Goal: Transaction & Acquisition: Book appointment/travel/reservation

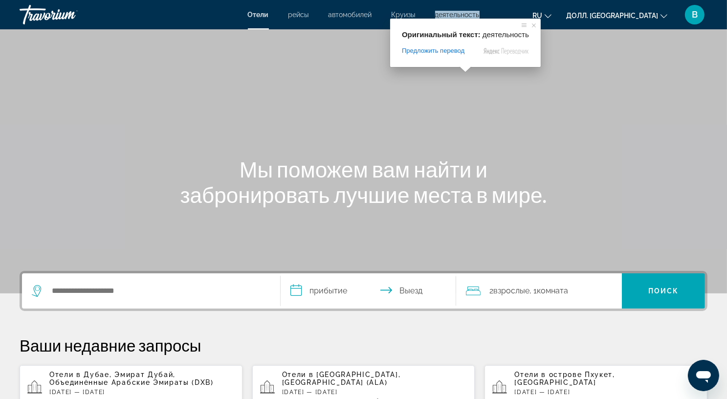
click at [463, 13] on ya-tr-span "деятельность" at bounding box center [457, 15] width 45 height 8
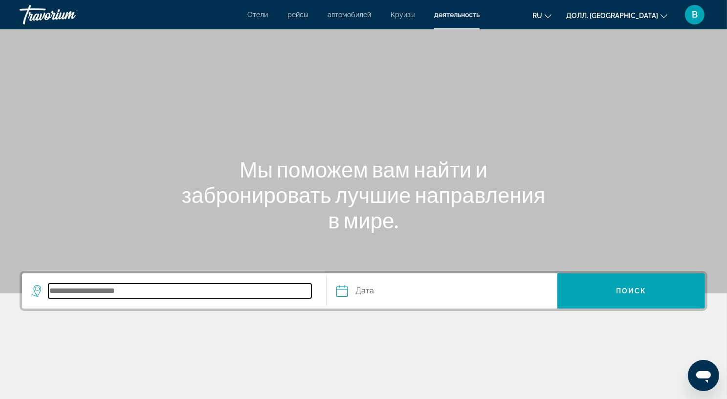
click at [80, 291] on input "Пункт назначения поиска" at bounding box center [179, 291] width 263 height 15
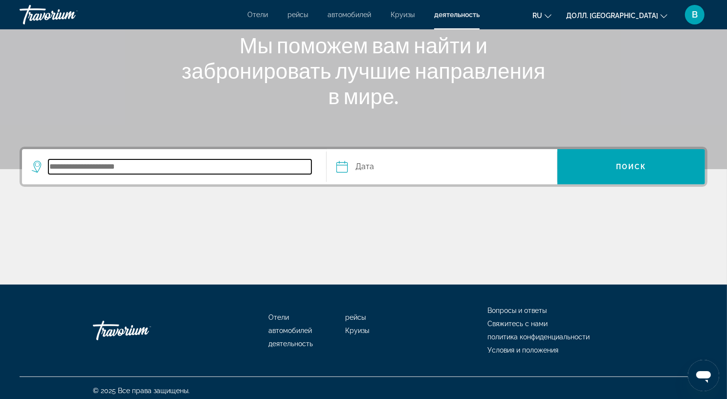
scroll to position [129, 0]
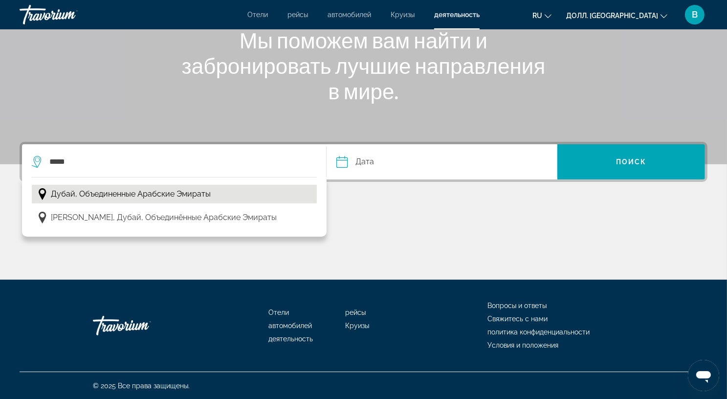
click at [195, 200] on span "Дубай, Объединенные Арабские Эмираты" at bounding box center [131, 194] width 160 height 14
type input "**********"
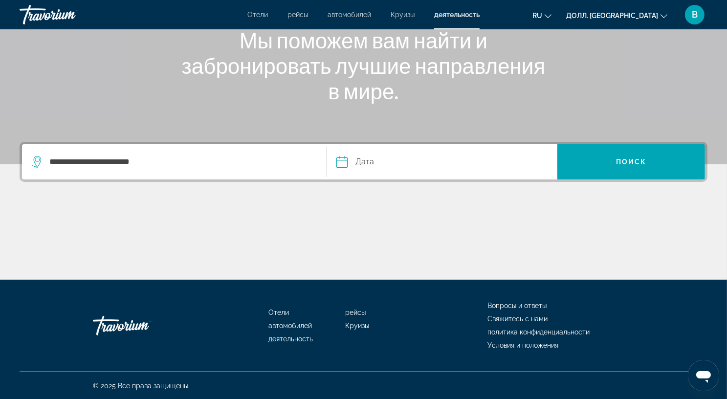
click at [354, 159] on input "Дата" at bounding box center [391, 163] width 114 height 38
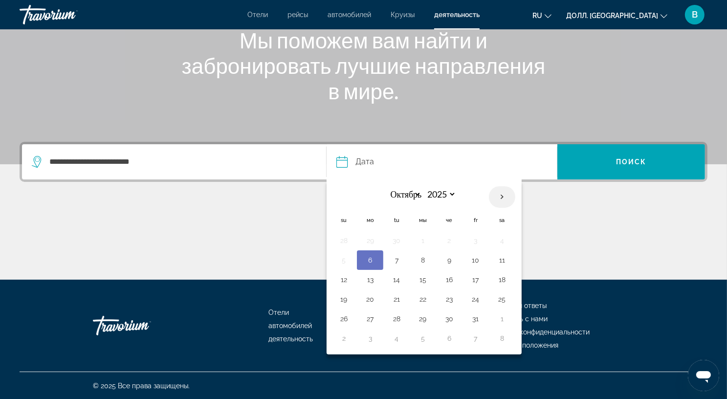
click at [499, 195] on th "В следующем месяце" at bounding box center [502, 197] width 26 height 22
select select "**"
click at [422, 259] on button "5" at bounding box center [423, 260] width 16 height 14
type input "**********"
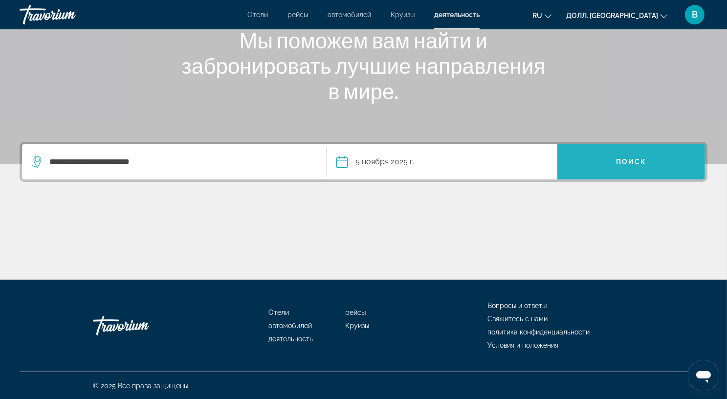
click at [655, 169] on span "Поиск" at bounding box center [632, 161] width 148 height 23
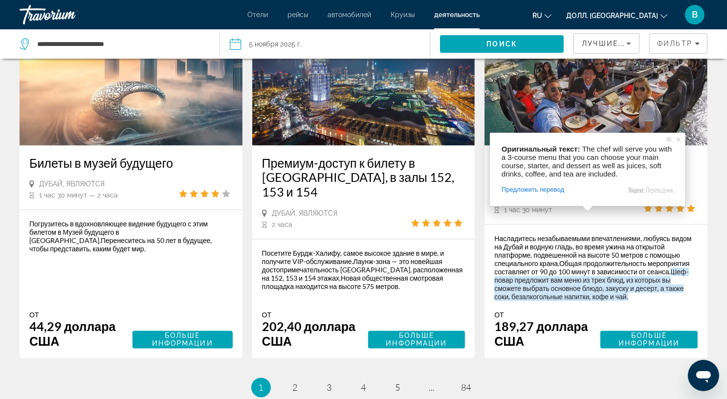
scroll to position [1712, 0]
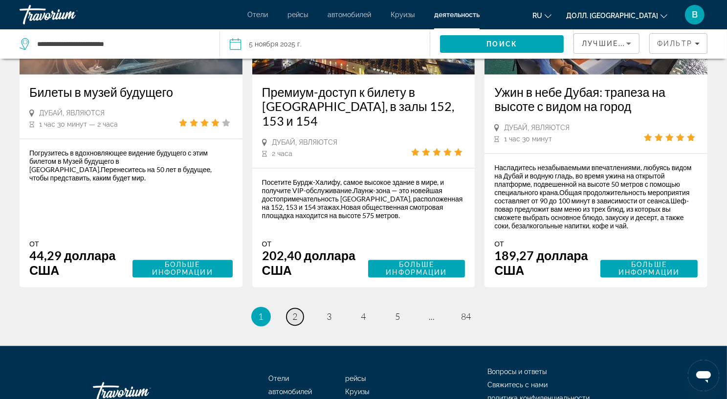
click at [295, 312] on ya-tr-span "2" at bounding box center [295, 317] width 5 height 11
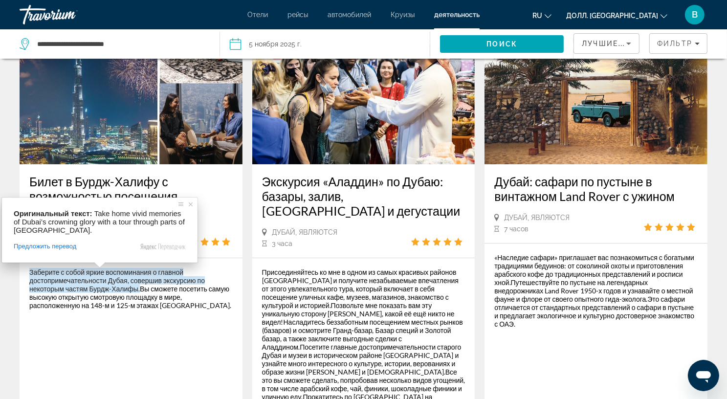
scroll to position [196, 0]
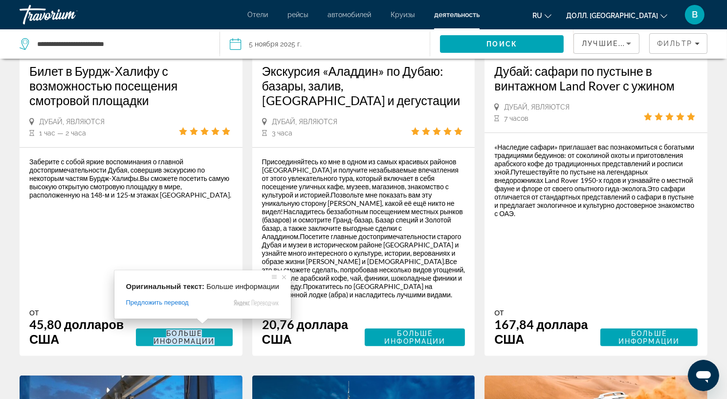
click at [196, 324] on span at bounding box center [202, 321] width 13 height 6
click at [182, 330] on ya-tr-span "Больше информации" at bounding box center [184, 338] width 61 height 16
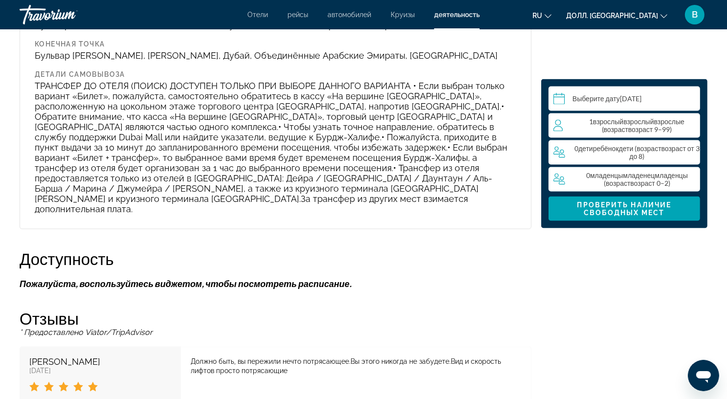
scroll to position [1419, 0]
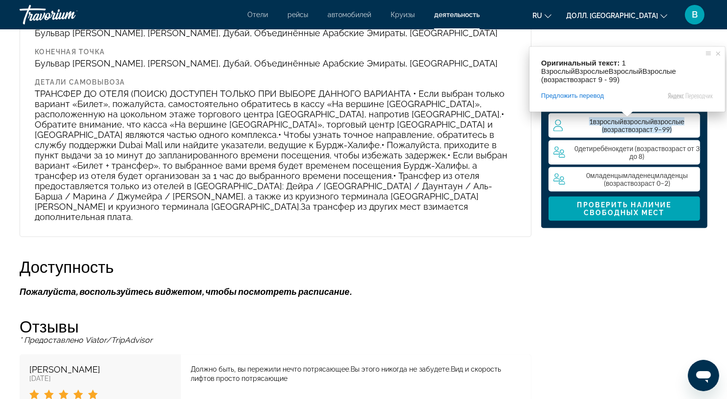
click at [635, 122] on ya-tr-span "ВзрослыйВзрослые (" at bounding box center [643, 125] width 83 height 16
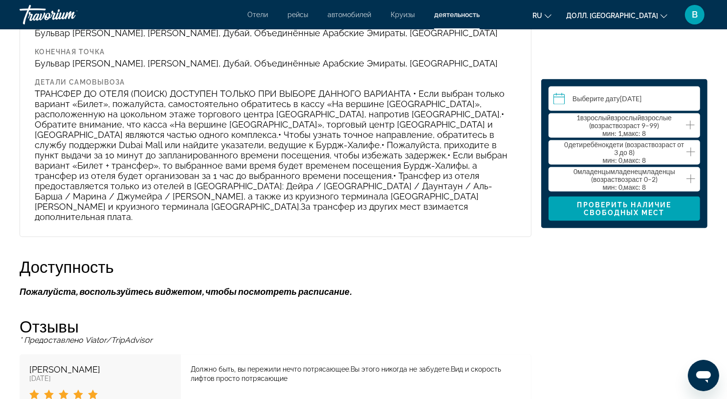
click at [618, 253] on div "Выберите дату Выберите дату[DATE] Oct *** *** *** *** *** *** *** *** *** *** *…" at bounding box center [625, 5] width 176 height 2104
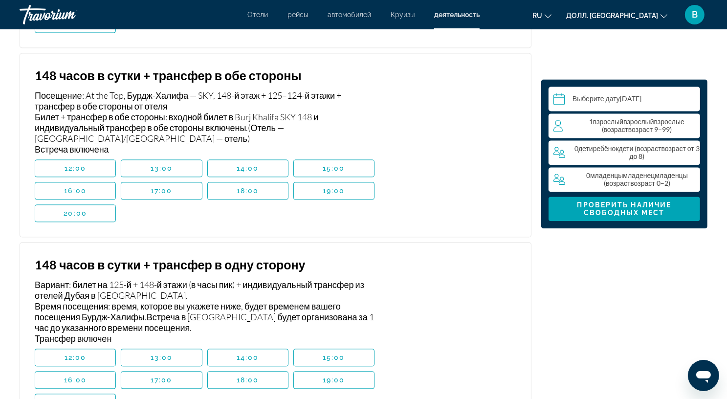
scroll to position [1949, 0]
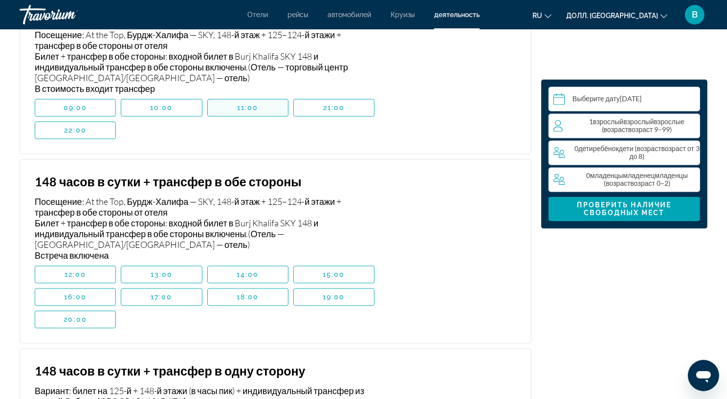
click at [260, 97] on span "Основное содержание" at bounding box center [248, 107] width 80 height 23
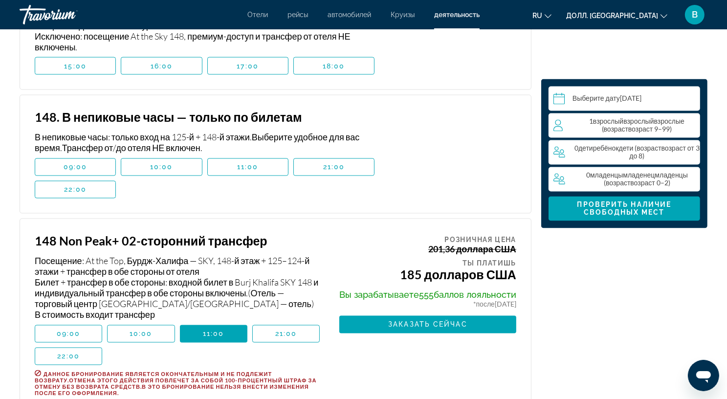
scroll to position [1704, 0]
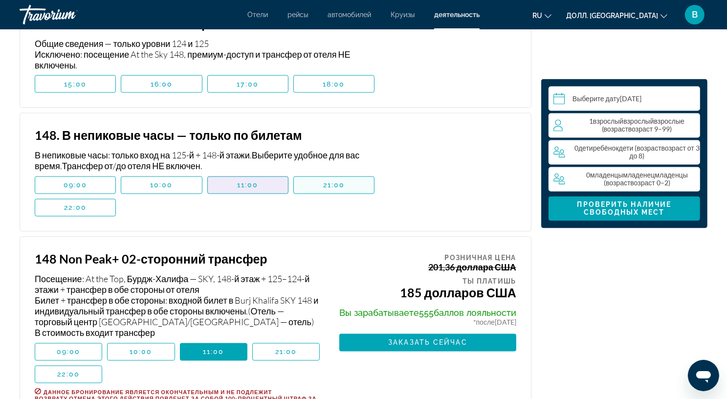
click at [254, 182] on span "11:00" at bounding box center [248, 186] width 22 height 8
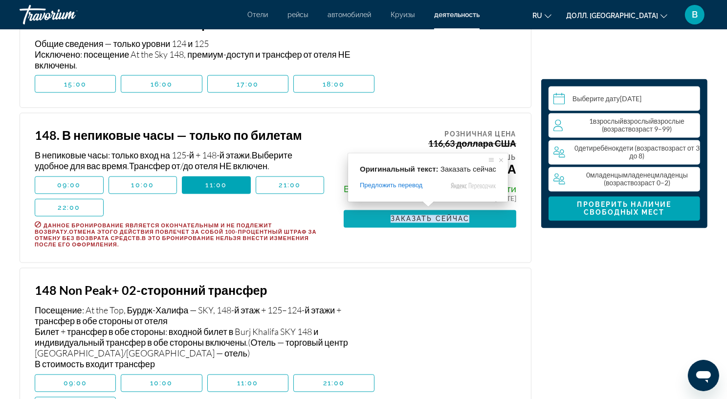
click at [444, 215] on ya-tr-span "Заказать сейчас" at bounding box center [430, 219] width 79 height 8
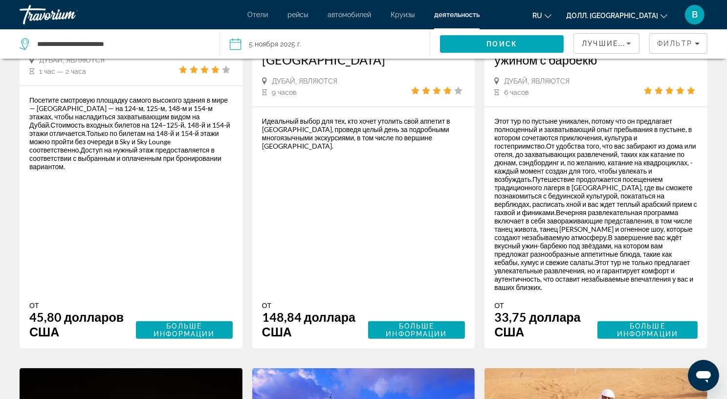
scroll to position [734, 0]
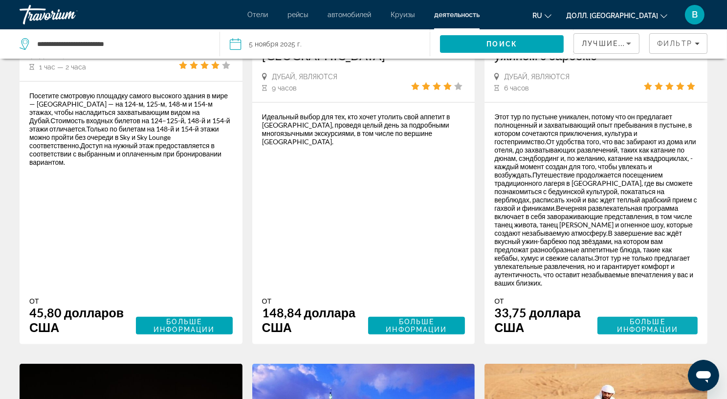
click at [638, 318] on span "Больше информации" at bounding box center [647, 326] width 61 height 16
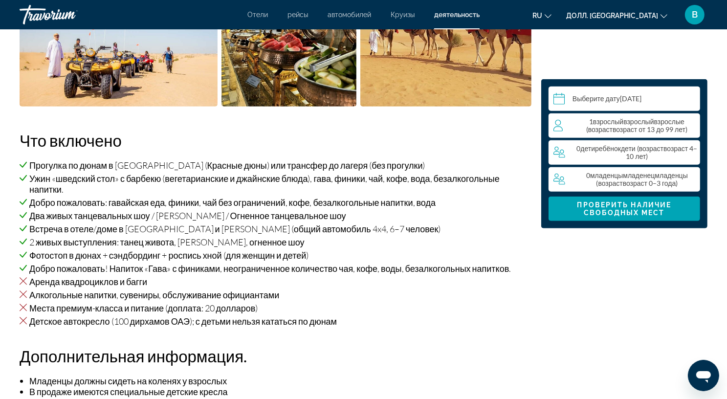
scroll to position [685, 0]
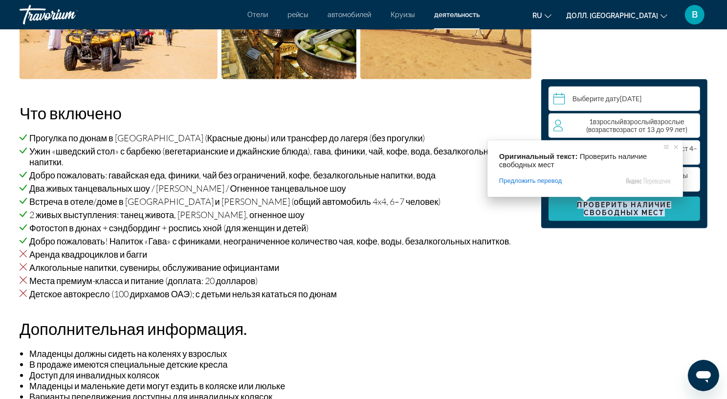
click at [617, 210] on ya-tr-span "Проверить наличие свободных мест" at bounding box center [625, 209] width 94 height 16
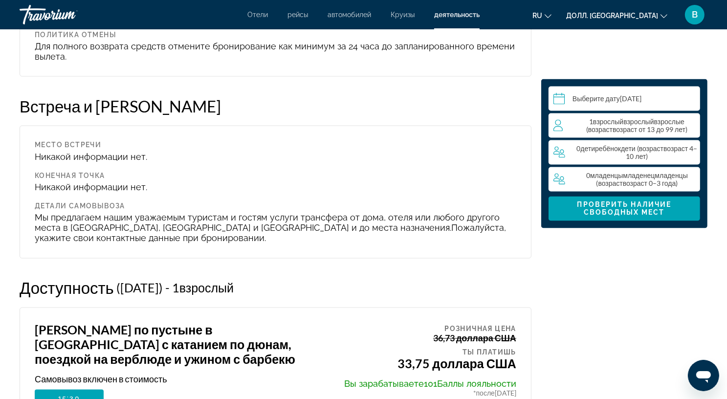
scroll to position [1771, 0]
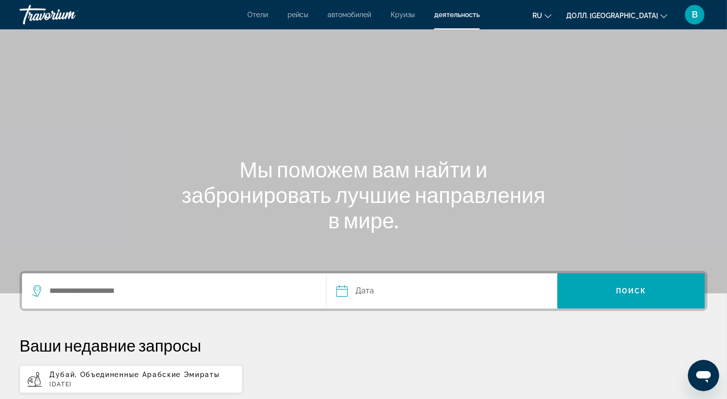
click at [409, 12] on ya-tr-span "Круизы" at bounding box center [403, 15] width 24 height 8
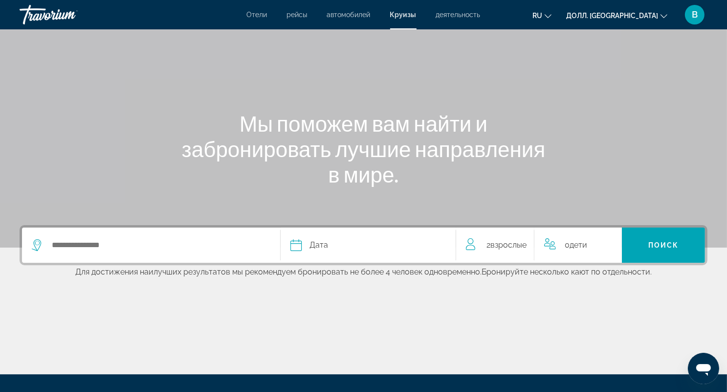
scroll to position [49, 0]
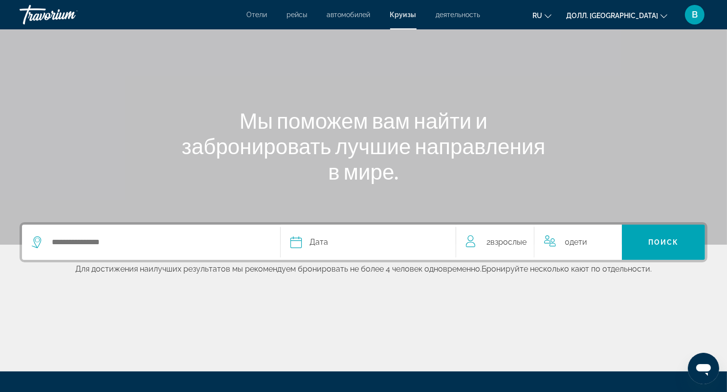
click at [41, 242] on icon "Виджет поиска" at bounding box center [38, 242] width 12 height 12
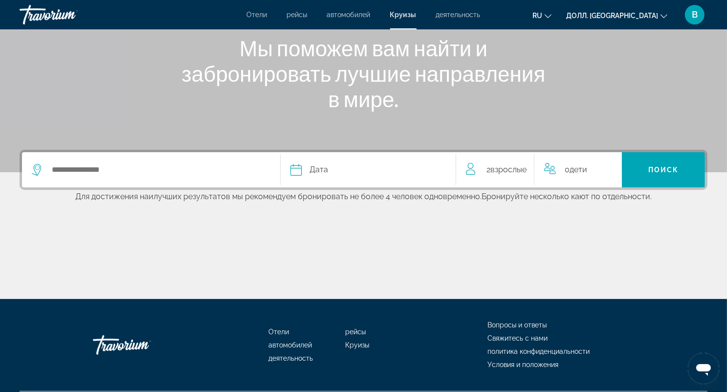
scroll to position [148, 0]
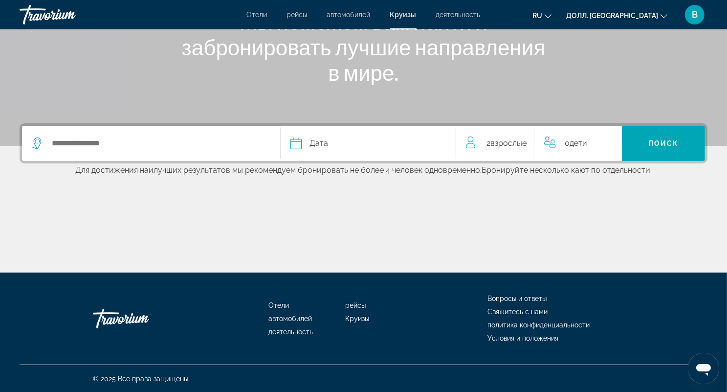
click at [38, 142] on icon "Виджет поиска" at bounding box center [38, 143] width 12 height 12
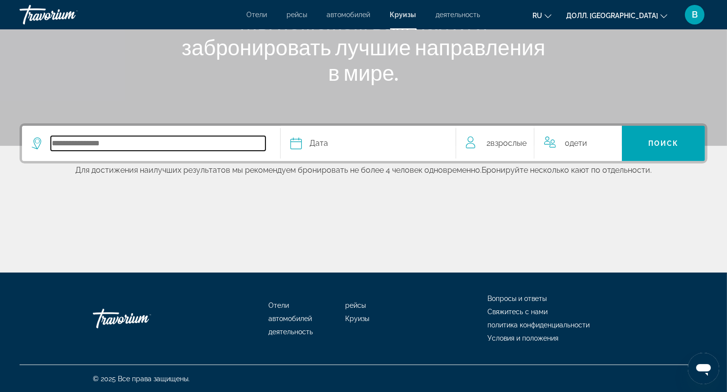
click at [93, 139] on input "Выберите пункт назначения круиза" at bounding box center [158, 143] width 215 height 15
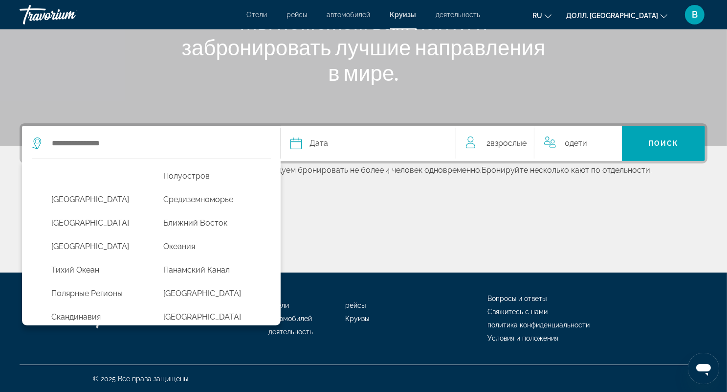
scroll to position [248, 0]
click at [218, 196] on ya-tr-span "Средиземноморье" at bounding box center [198, 200] width 70 height 9
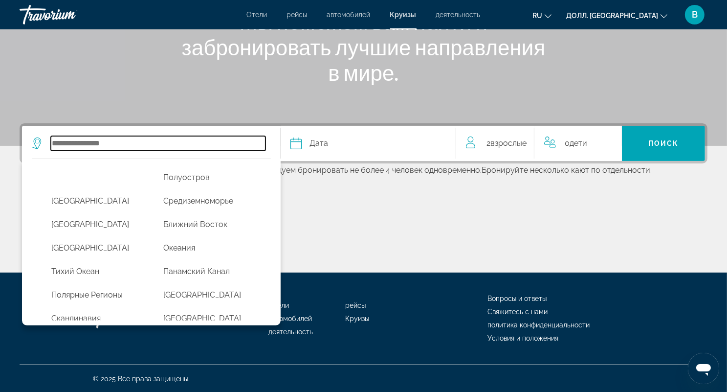
type input "**********"
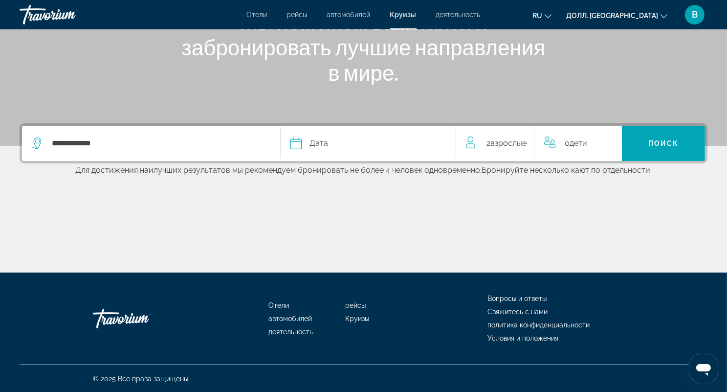
click at [311, 147] on ya-tr-span "Дата" at bounding box center [319, 142] width 19 height 9
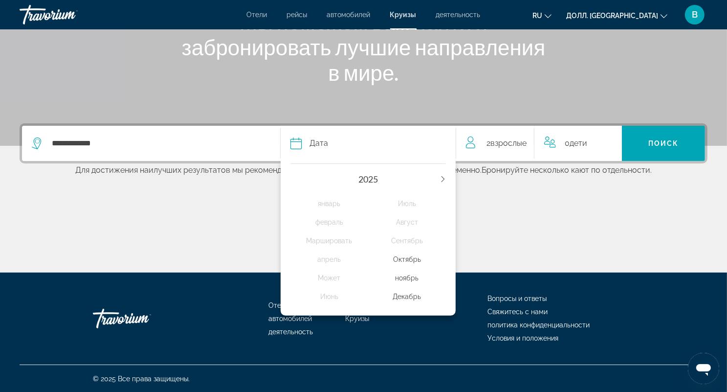
click at [403, 297] on ya-tr-span "Декабрь" at bounding box center [407, 297] width 28 height 8
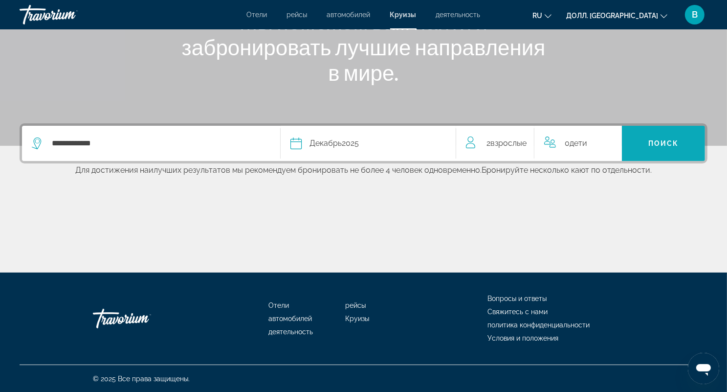
click at [679, 141] on ya-tr-span "Поиск" at bounding box center [664, 143] width 31 height 8
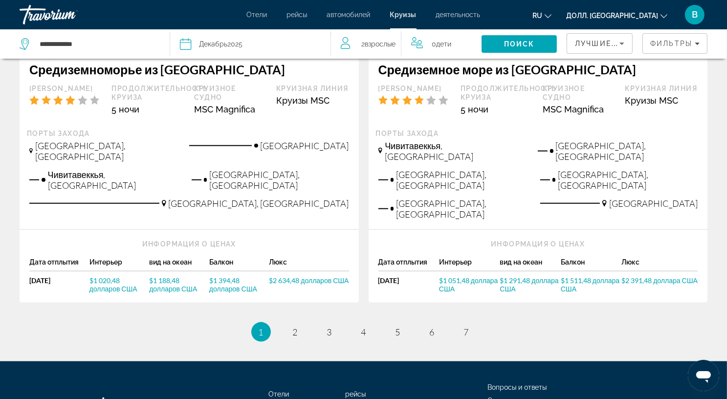
scroll to position [1062, 0]
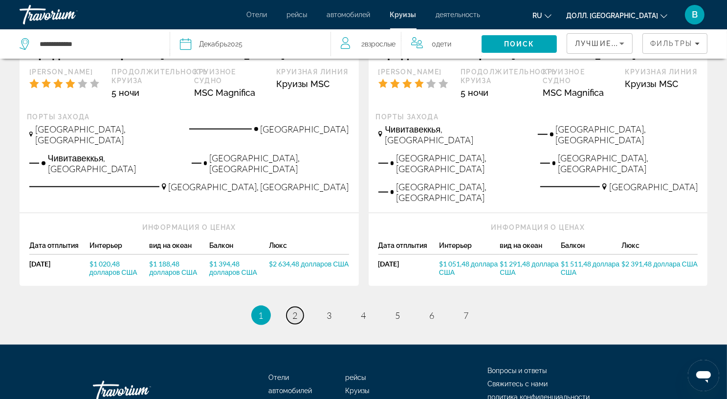
click at [296, 310] on ya-tr-span "2" at bounding box center [295, 315] width 5 height 11
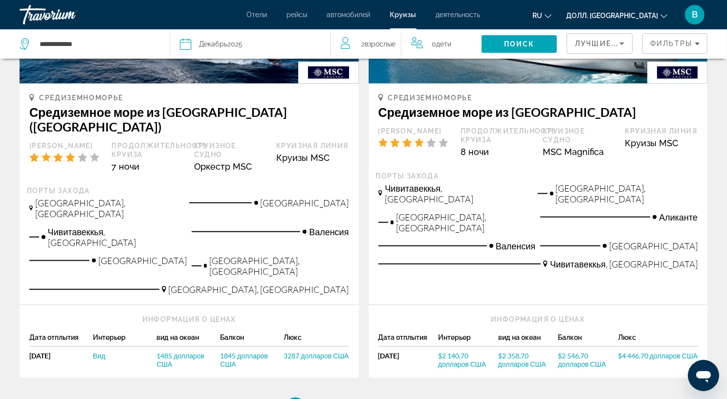
scroll to position [1125, 0]
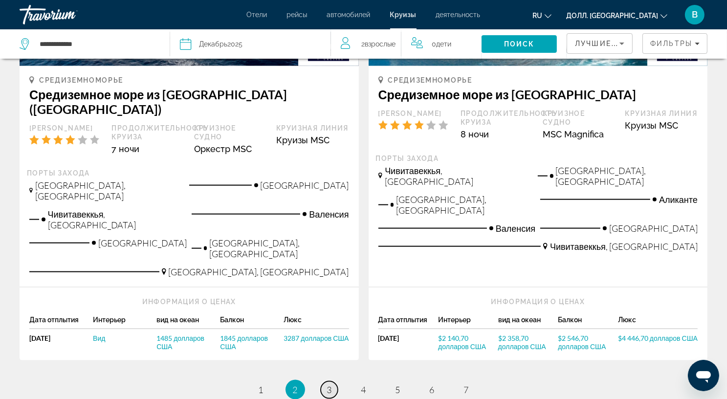
click at [326, 382] on link "страница 3" at bounding box center [329, 390] width 17 height 17
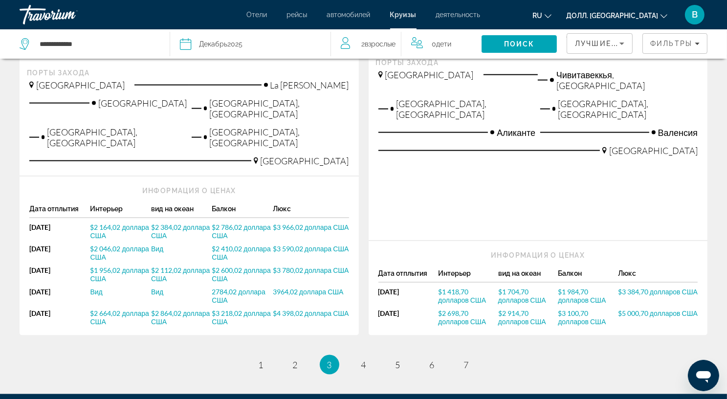
scroll to position [1321, 0]
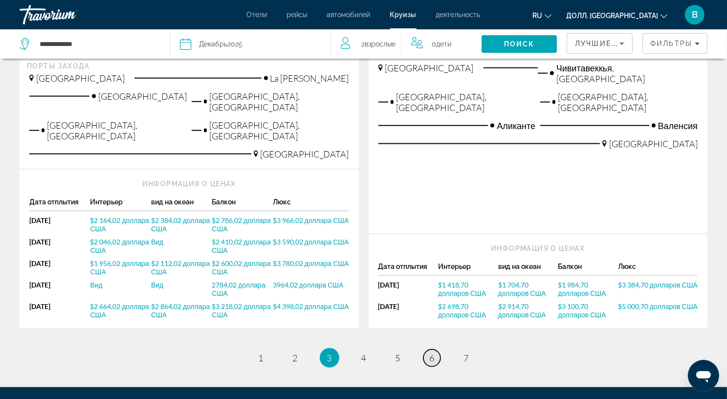
click at [431, 353] on ya-tr-span "6" at bounding box center [432, 358] width 5 height 11
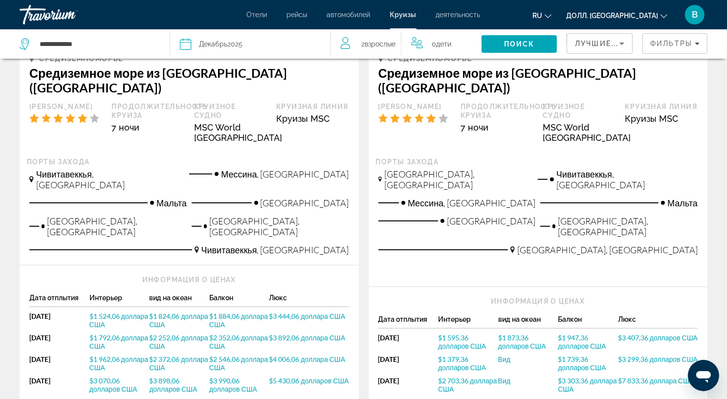
scroll to position [761, 0]
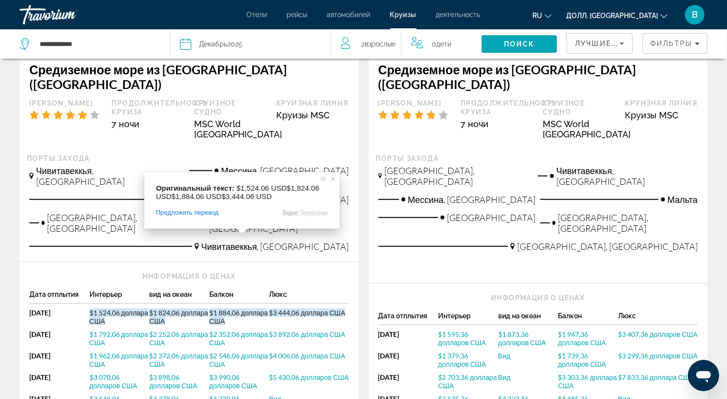
click at [233, 309] on ya-tr-span "$1 884,06 доллара США" at bounding box center [238, 317] width 59 height 17
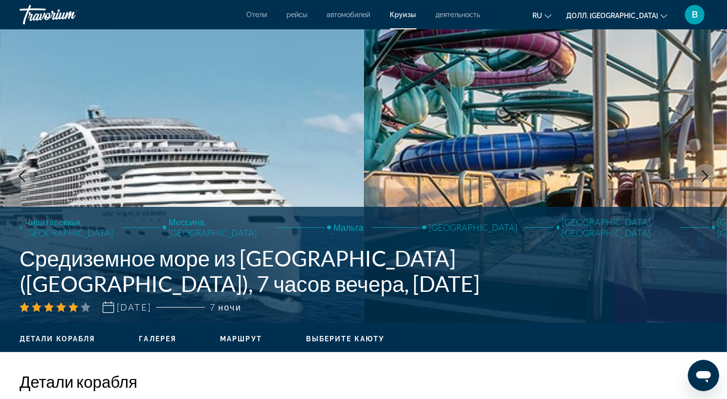
click at [706, 173] on icon "Следующее изображение" at bounding box center [706, 176] width 12 height 12
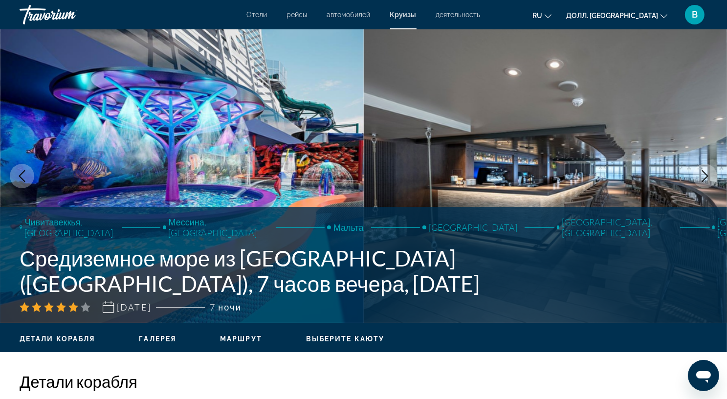
click at [702, 171] on icon "Следующее изображение" at bounding box center [706, 176] width 12 height 12
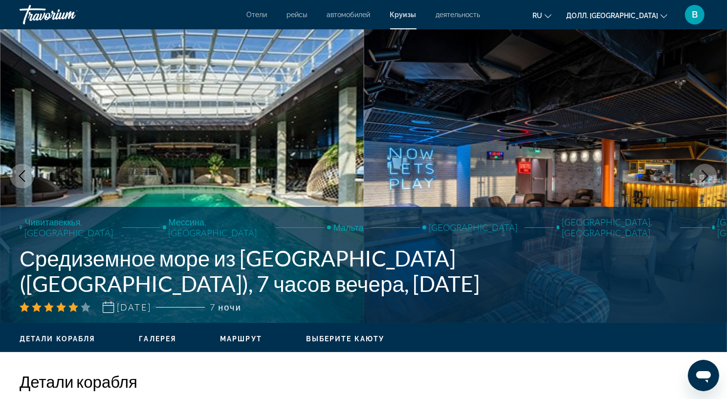
click at [711, 176] on icon "Следующее изображение" at bounding box center [706, 176] width 12 height 12
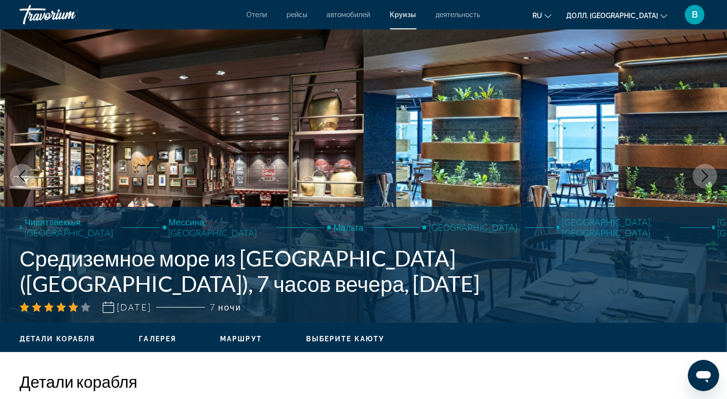
click at [711, 176] on button "Следующее изображение" at bounding box center [705, 176] width 24 height 24
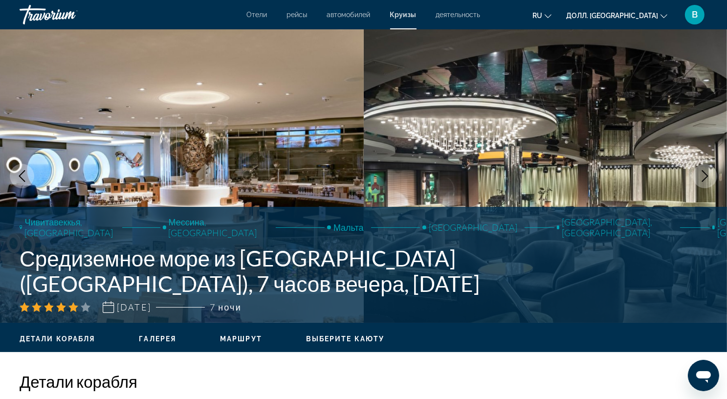
click at [710, 173] on icon "Следующее изображение" at bounding box center [706, 176] width 12 height 12
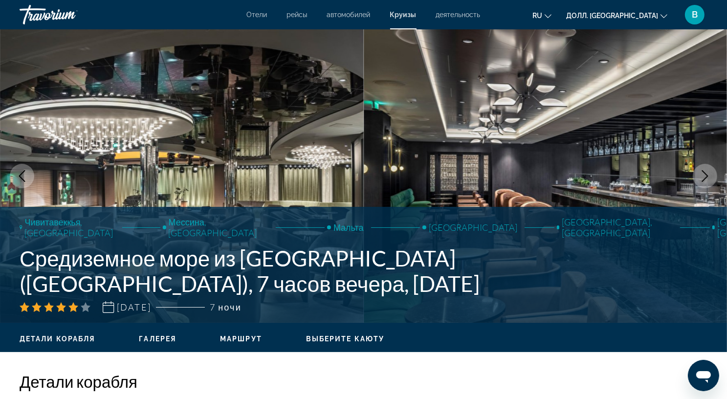
click at [712, 173] on button "Следующее изображение" at bounding box center [705, 176] width 24 height 24
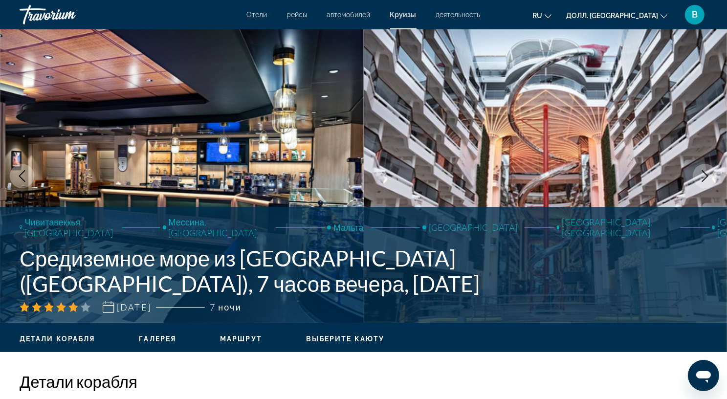
click at [712, 173] on button "Следующее изображение" at bounding box center [705, 176] width 24 height 24
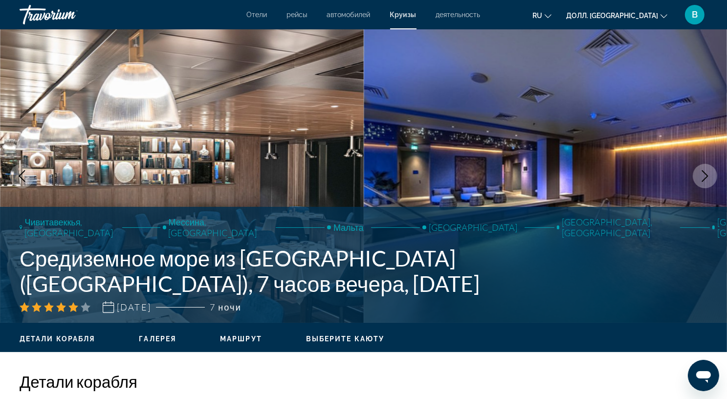
click at [712, 173] on button "Следующее изображение" at bounding box center [705, 176] width 24 height 24
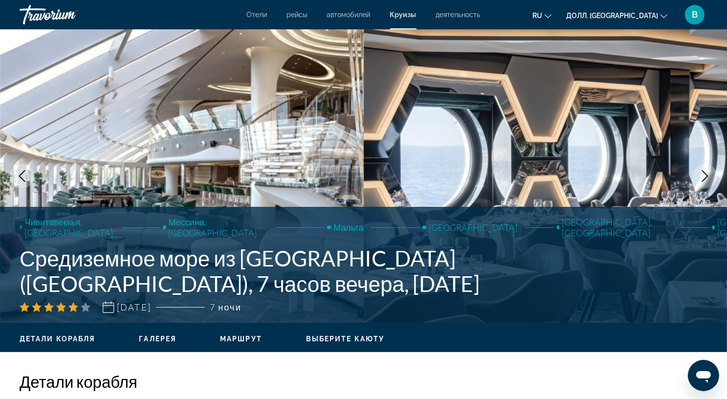
click at [713, 172] on button "Следующее изображение" at bounding box center [705, 176] width 24 height 24
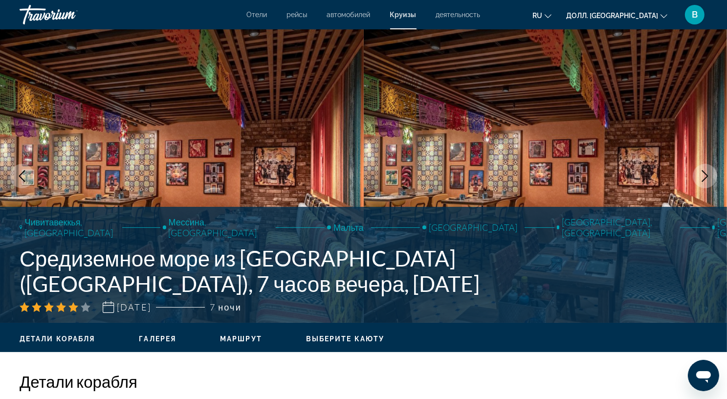
click at [713, 172] on button "Следующее изображение" at bounding box center [705, 176] width 24 height 24
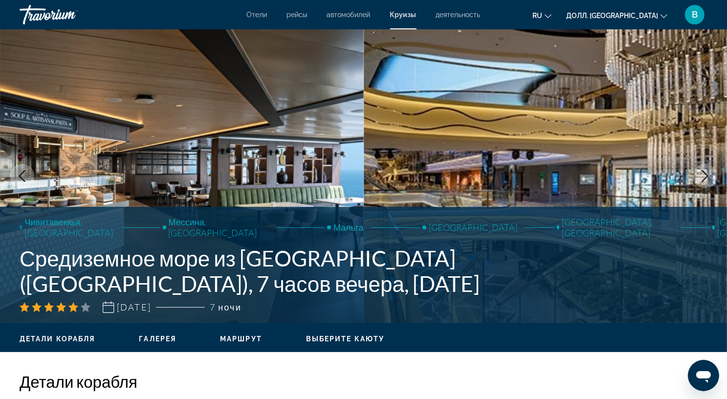
click at [705, 172] on icon "Следующее изображение" at bounding box center [706, 176] width 6 height 12
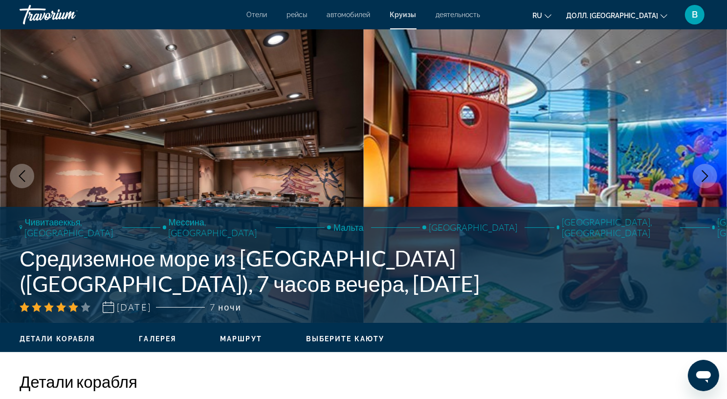
click at [707, 172] on icon "Следующее изображение" at bounding box center [706, 176] width 12 height 12
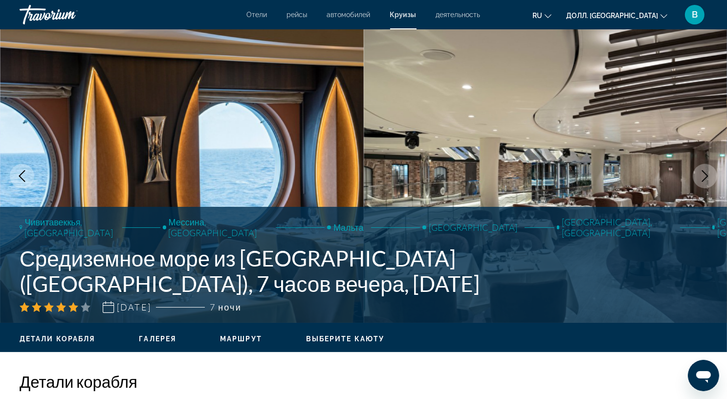
click at [708, 177] on icon "Следующее изображение" at bounding box center [706, 176] width 6 height 12
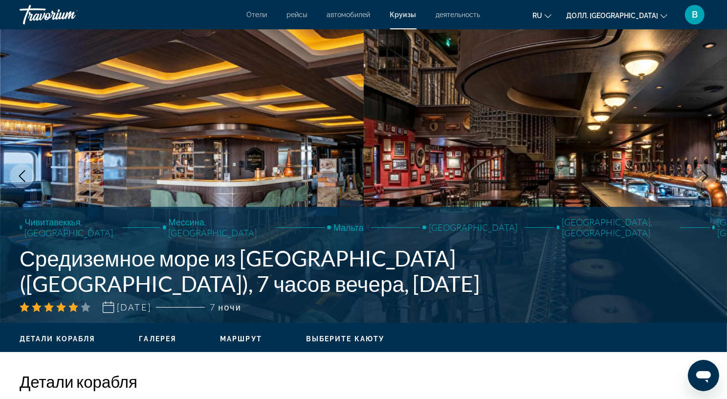
click at [708, 177] on icon "Следующее изображение" at bounding box center [706, 176] width 12 height 12
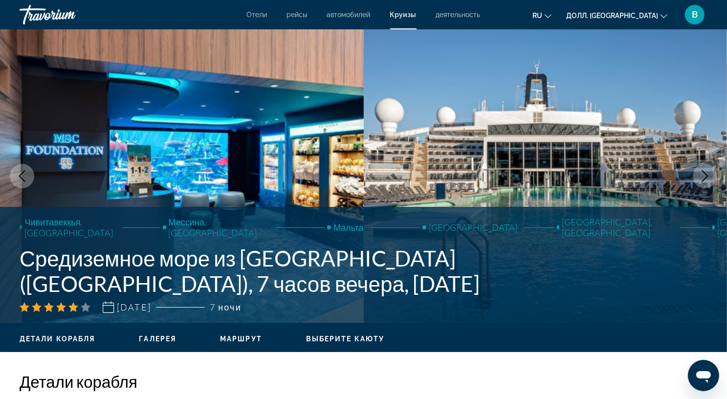
click at [708, 177] on icon "Следующее изображение" at bounding box center [706, 176] width 6 height 12
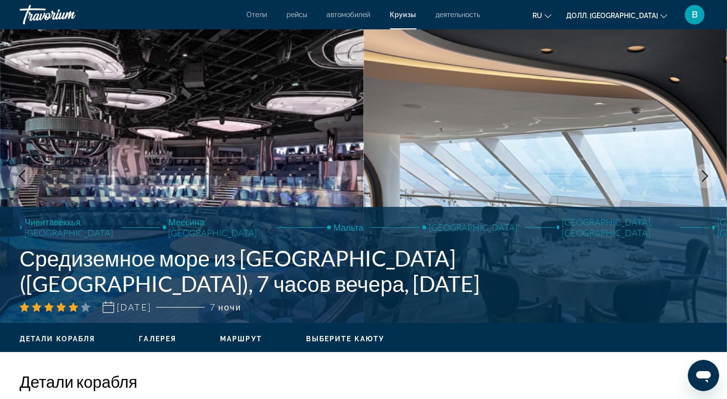
click at [708, 177] on icon "Следующее изображение" at bounding box center [706, 176] width 6 height 12
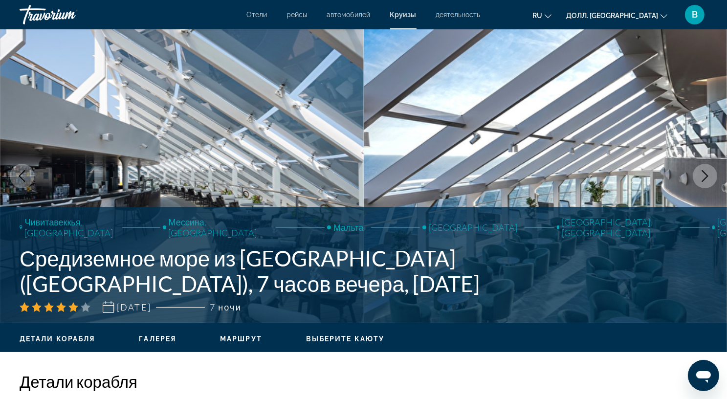
click at [708, 175] on icon "Следующее изображение" at bounding box center [706, 176] width 12 height 12
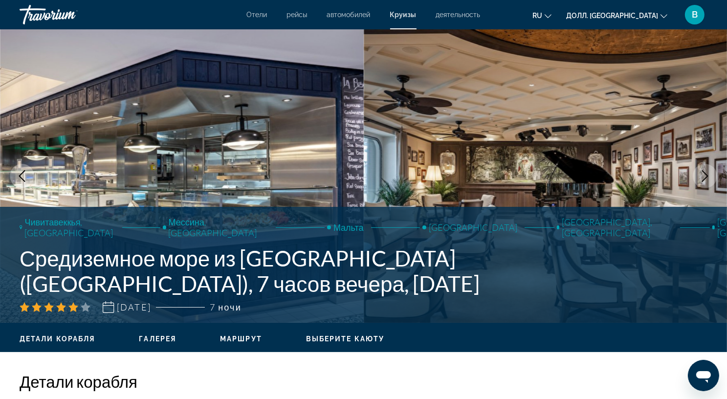
click at [708, 173] on icon "Следующее изображение" at bounding box center [706, 176] width 12 height 12
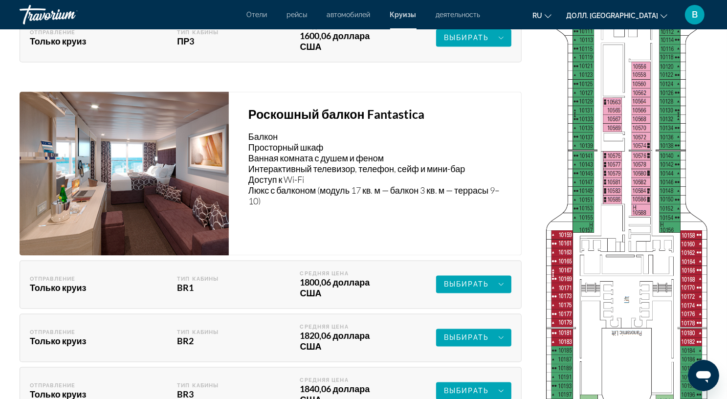
scroll to position [1800, 0]
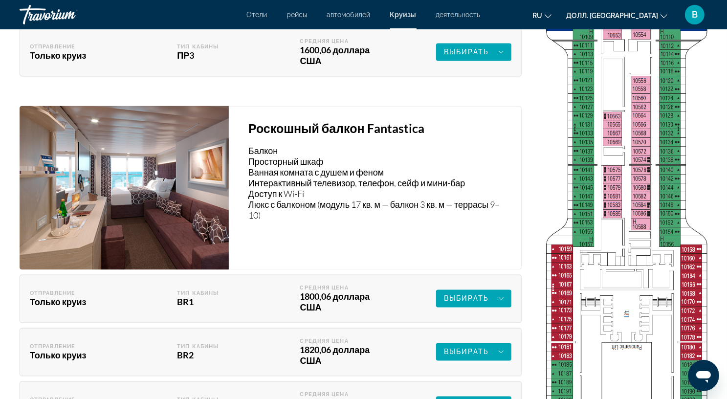
click at [250, 16] on ya-tr-span "Отели" at bounding box center [257, 15] width 21 height 8
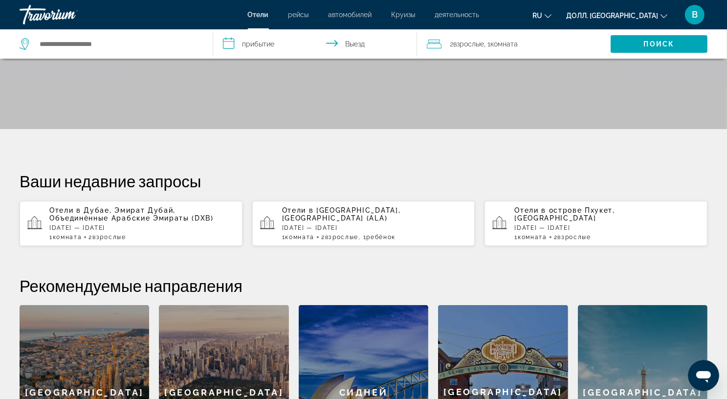
scroll to position [147, 0]
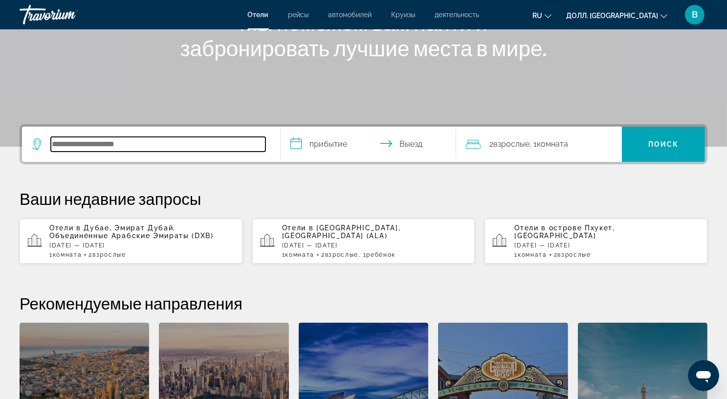
click at [55, 148] on input "Поиск места назначения в отеле" at bounding box center [158, 144] width 215 height 15
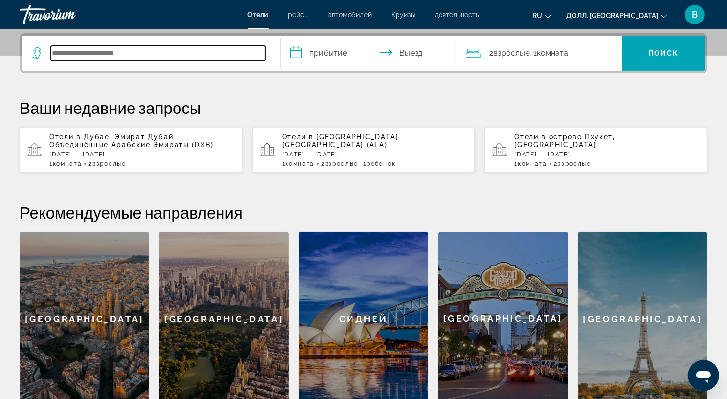
scroll to position [239, 0]
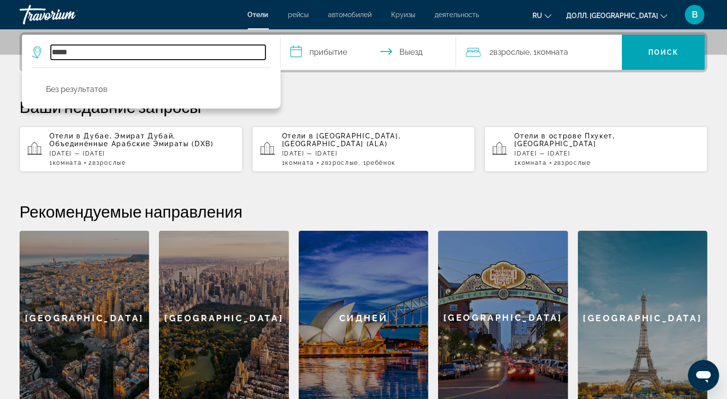
click at [58, 54] on input "*****" at bounding box center [158, 52] width 215 height 15
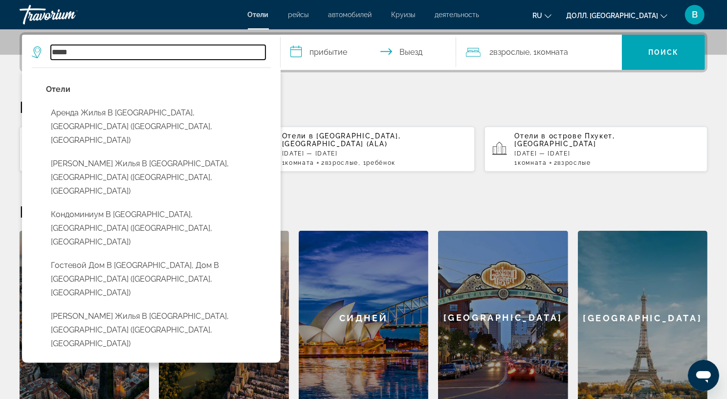
drag, startPoint x: 74, startPoint y: 51, endPoint x: 50, endPoint y: 52, distance: 23.5
click at [51, 52] on input "*****" at bounding box center [158, 52] width 215 height 15
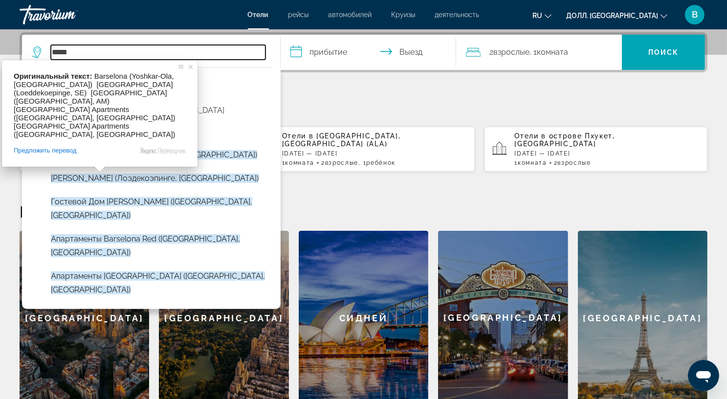
click at [81, 54] on input "*****" at bounding box center [158, 52] width 215 height 15
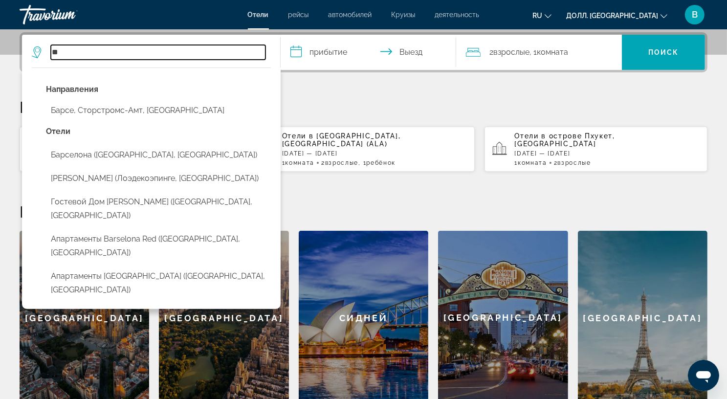
type input "*"
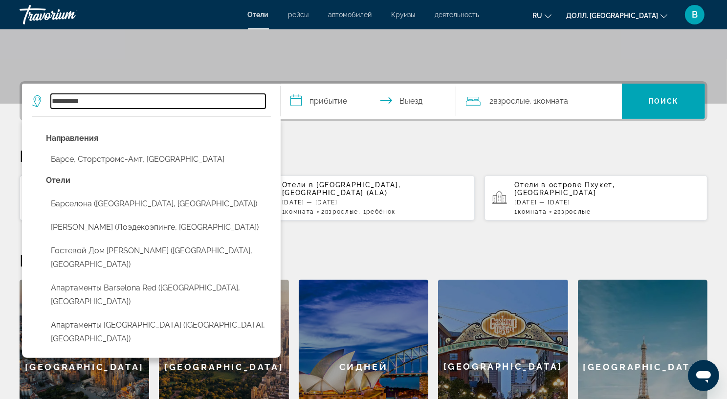
click at [102, 101] on input "*********" at bounding box center [158, 101] width 215 height 15
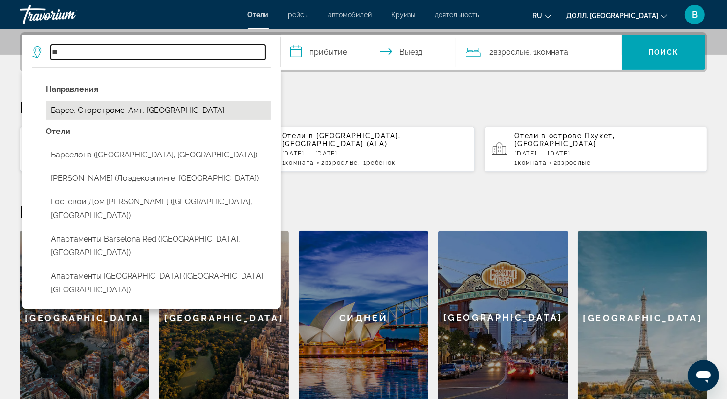
type input "*"
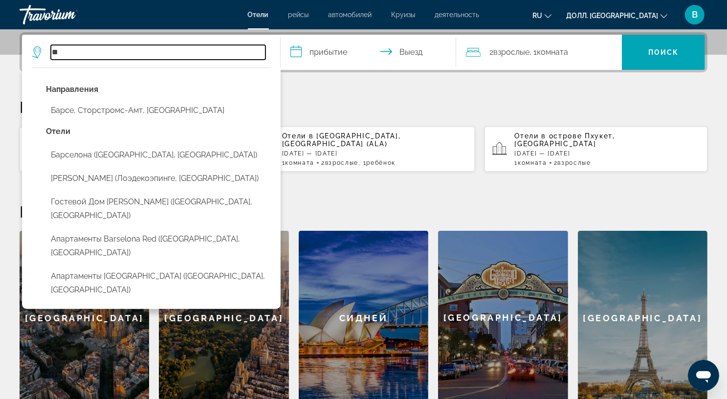
type input "*"
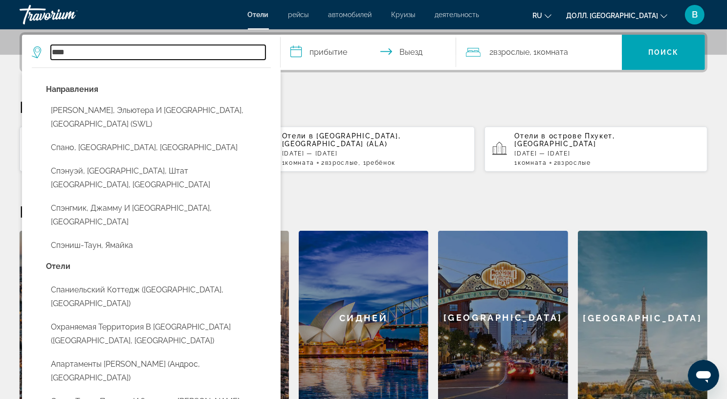
type input "****"
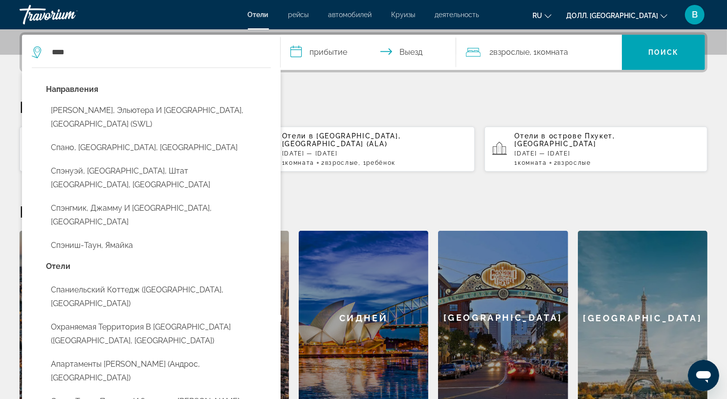
click at [489, 189] on div "**** Направления [GEOGRAPHIC_DATA][PERSON_NAME], [GEOGRAPHIC_DATA] и [GEOGRAPHI…" at bounding box center [363, 218] width 727 height 373
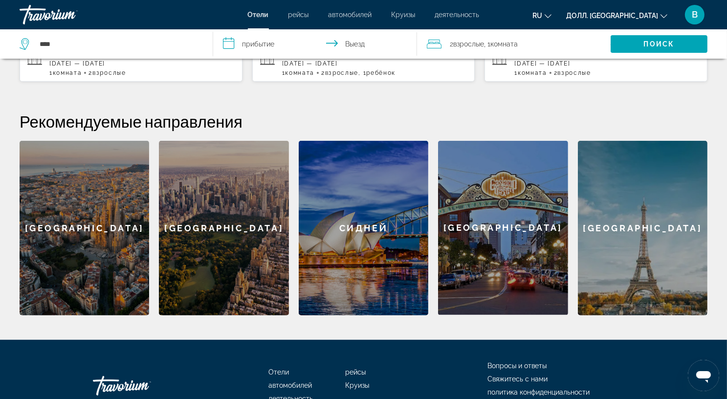
scroll to position [337, 0]
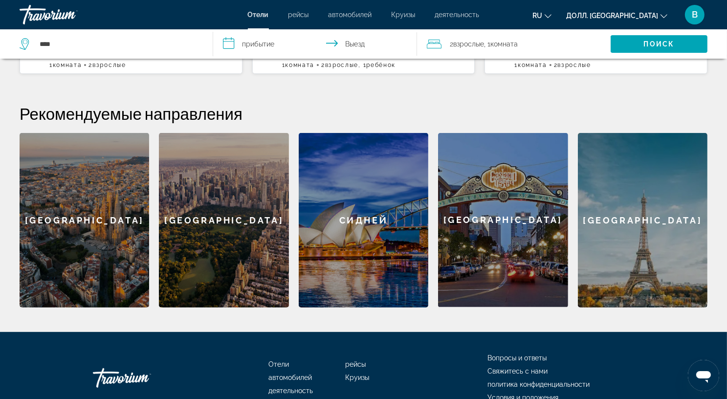
click at [112, 192] on div "[GEOGRAPHIC_DATA]" at bounding box center [85, 220] width 130 height 175
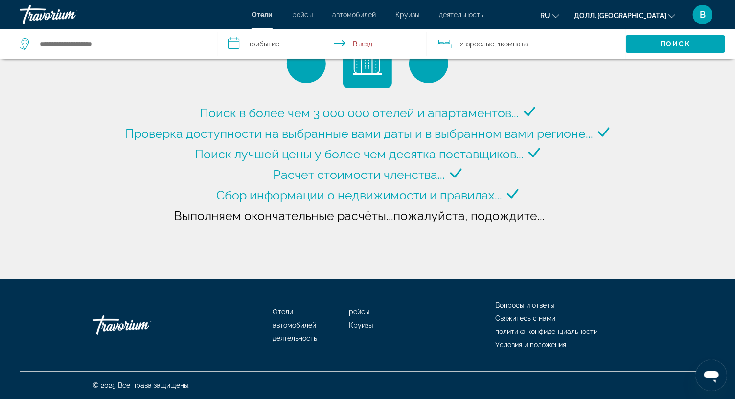
type input "**********"
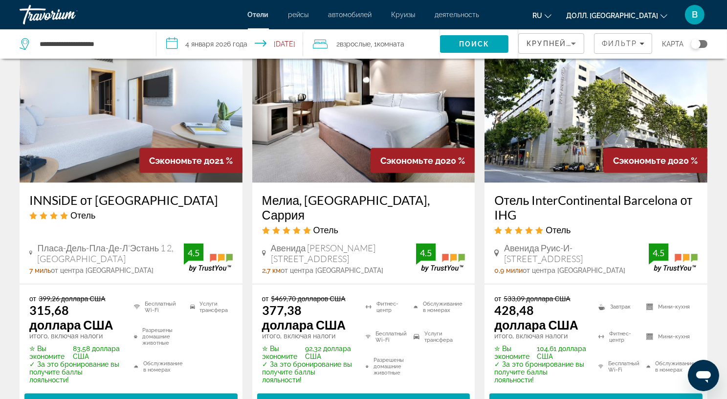
scroll to position [1321, 0]
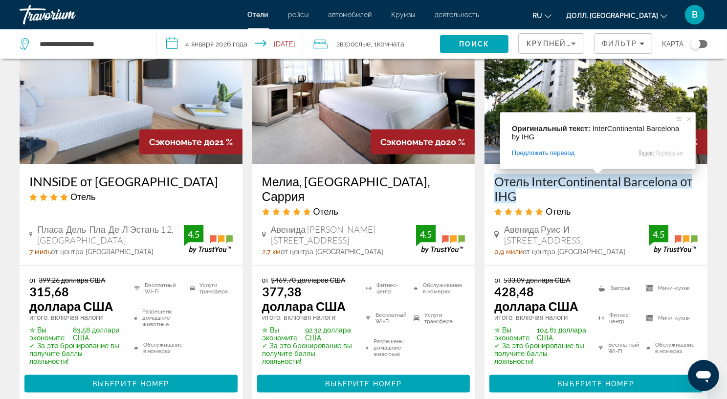
click at [620, 183] on ya-tr-span "Отель InterContinental Barcelona от IHG" at bounding box center [594, 188] width 198 height 29
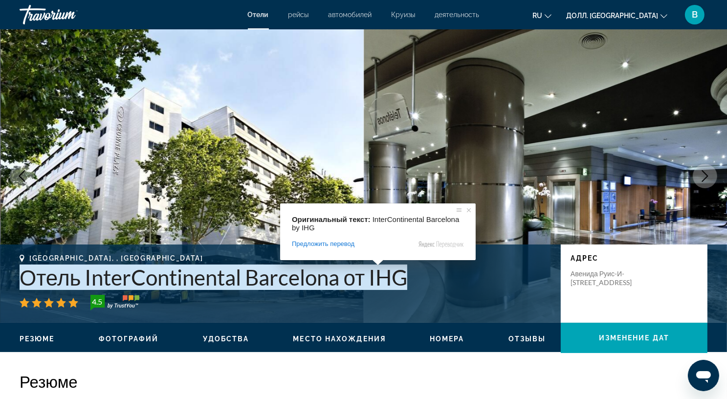
scroll to position [49, 0]
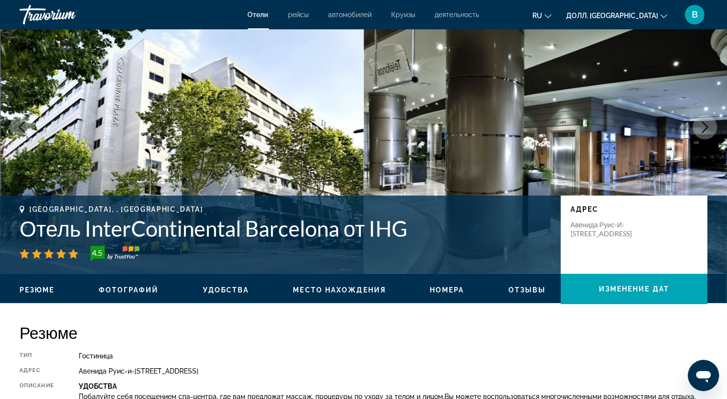
click at [707, 128] on icon "Следующее изображение" at bounding box center [706, 127] width 6 height 12
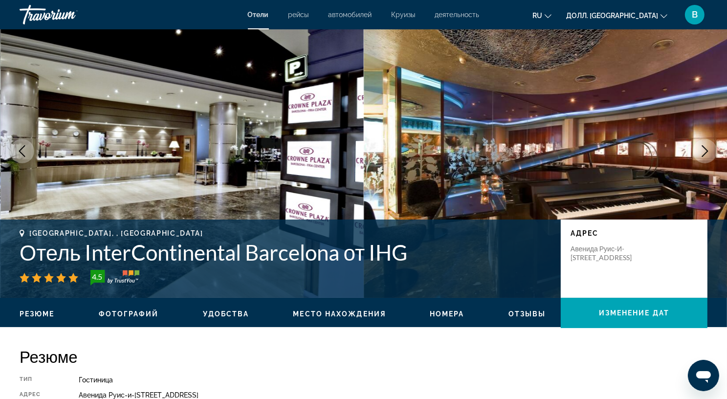
scroll to position [0, 0]
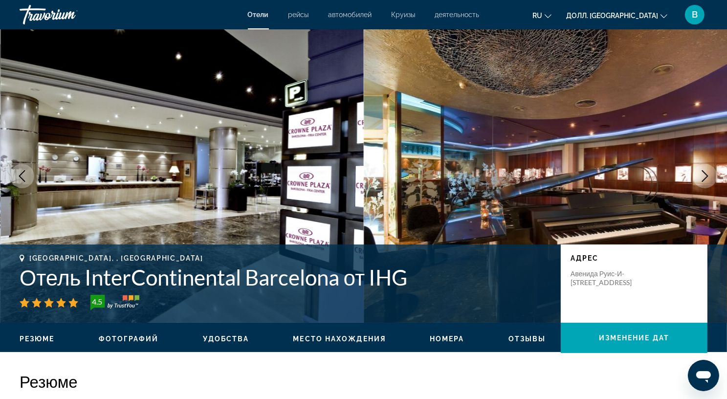
click at [705, 178] on icon "Следующее изображение" at bounding box center [706, 176] width 12 height 12
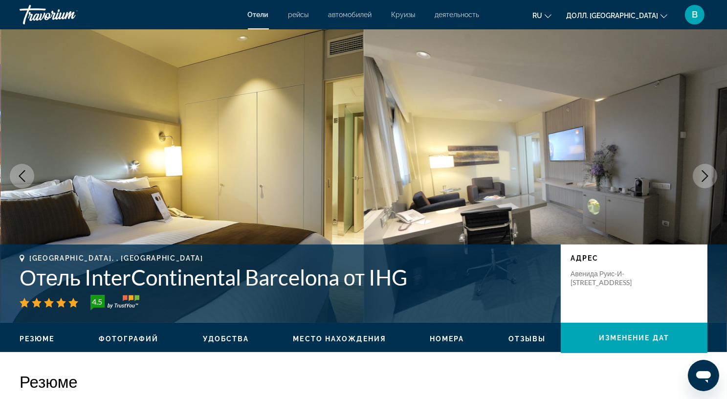
click at [706, 180] on icon "Следующее изображение" at bounding box center [706, 176] width 12 height 12
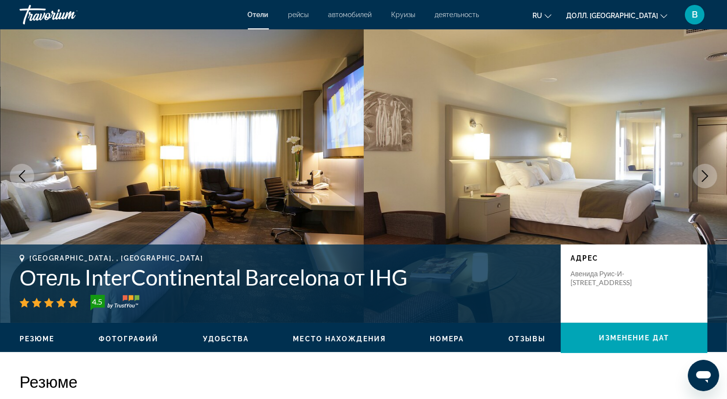
click at [711, 185] on button "Следующее изображение" at bounding box center [705, 176] width 24 height 24
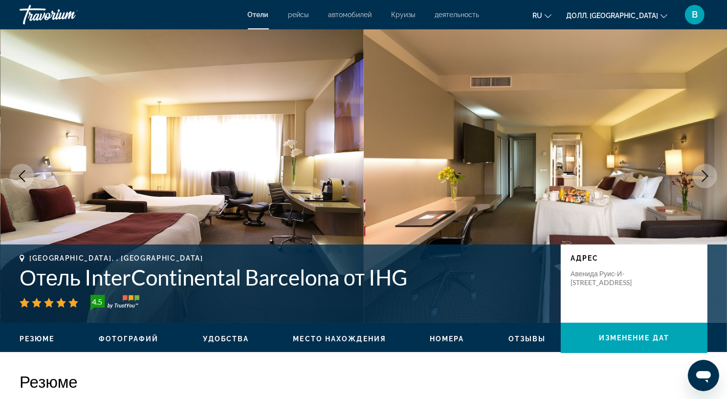
click at [709, 176] on icon "Следующее изображение" at bounding box center [706, 176] width 12 height 12
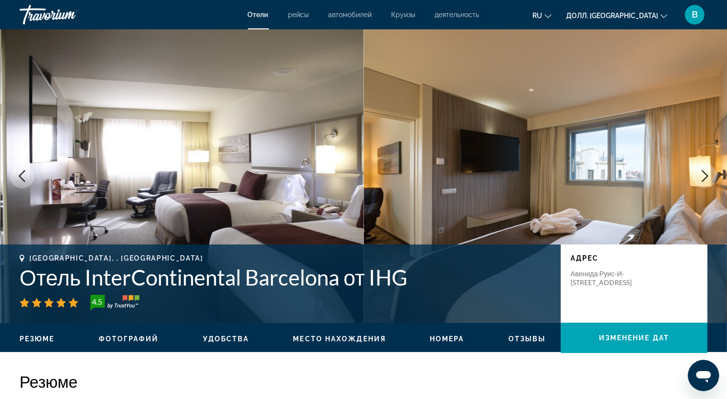
click at [714, 176] on button "Следующее изображение" at bounding box center [705, 176] width 24 height 24
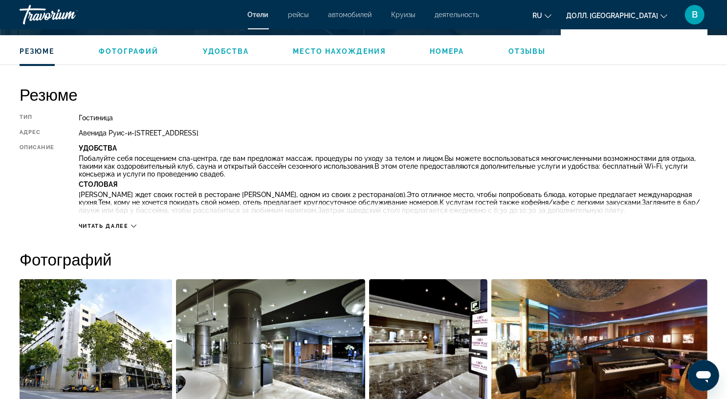
scroll to position [294, 0]
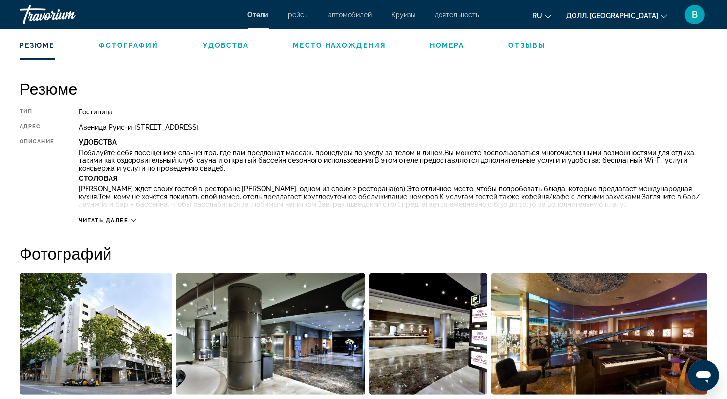
click at [135, 219] on icon "Основное содержание" at bounding box center [133, 220] width 5 height 5
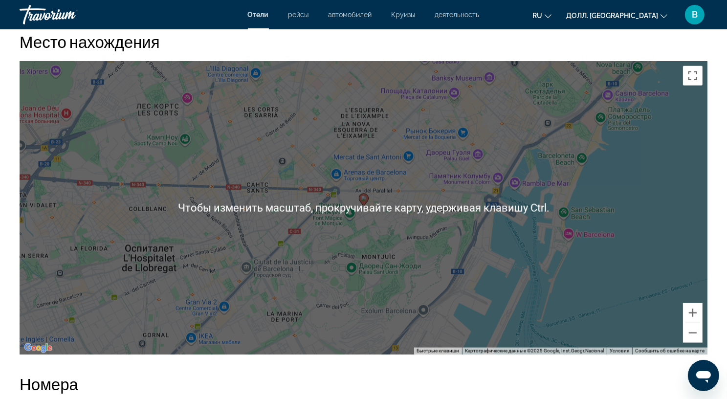
scroll to position [1223, 0]
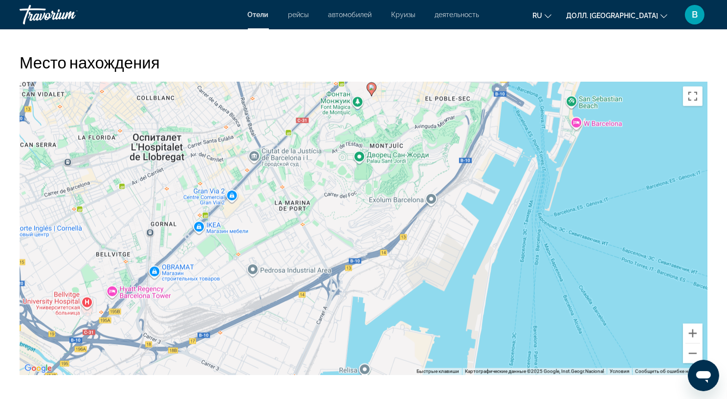
drag, startPoint x: 365, startPoint y: 239, endPoint x: 373, endPoint y: 105, distance: 134.3
click at [373, 105] on div "Чтобы активировать перетаскивание с помощью клавиатуры, нажмите Alt + Enter. По…" at bounding box center [364, 229] width 688 height 294
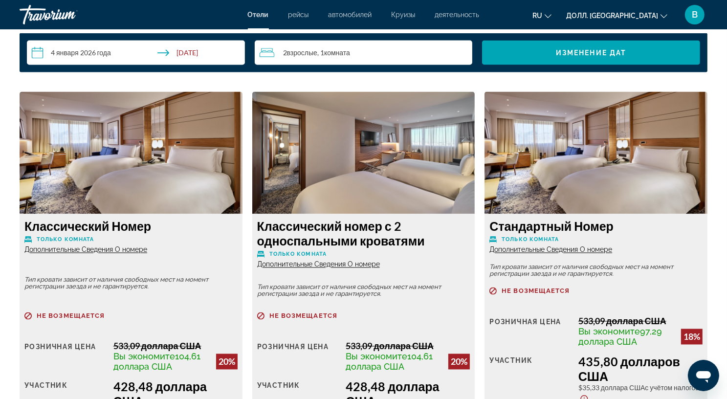
scroll to position [1467, 0]
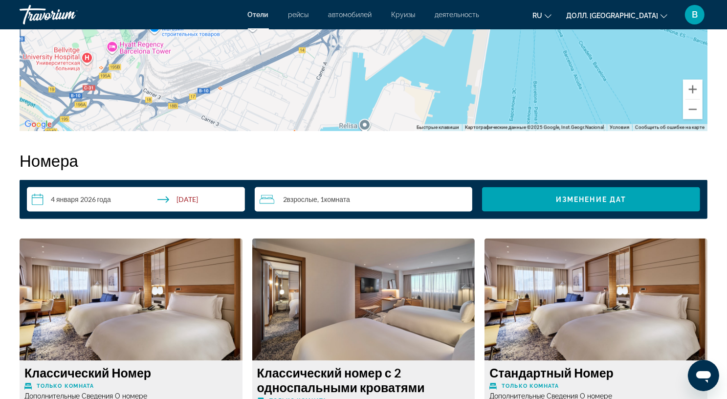
click at [454, 15] on ya-tr-span "деятельность" at bounding box center [457, 15] width 45 height 8
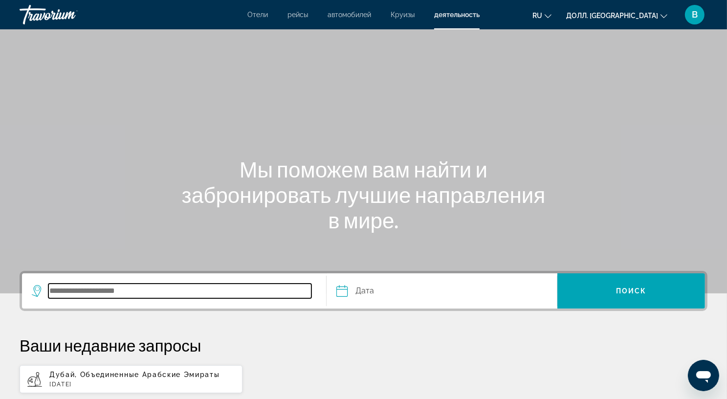
click at [77, 291] on input "Пункт назначения поиска" at bounding box center [179, 291] width 263 height 15
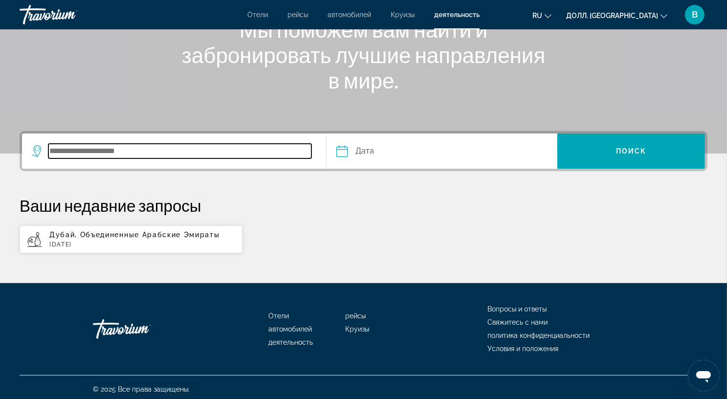
scroll to position [143, 0]
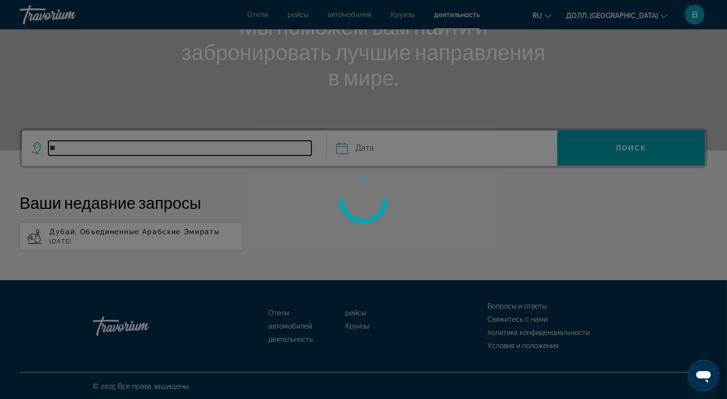
type input "*"
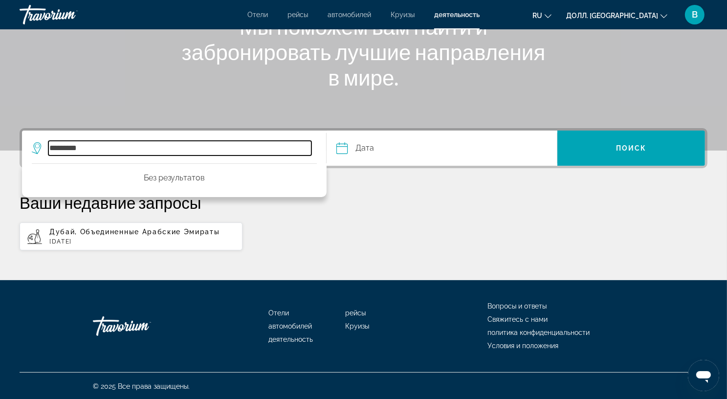
click at [90, 149] on input "*********" at bounding box center [179, 148] width 263 height 15
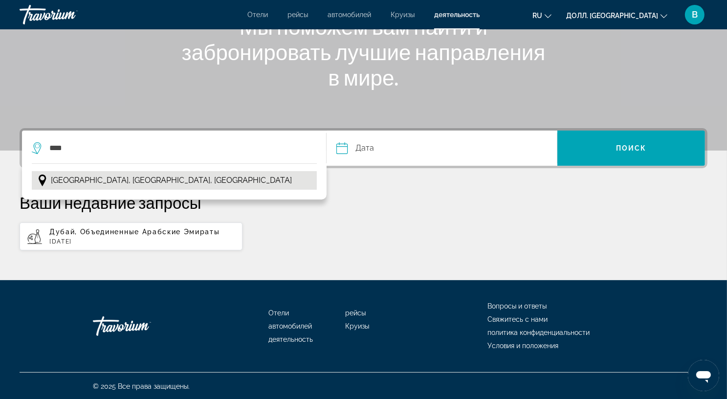
click at [164, 182] on ya-tr-span "[GEOGRAPHIC_DATA], [GEOGRAPHIC_DATA], [GEOGRAPHIC_DATA]" at bounding box center [171, 180] width 241 height 9
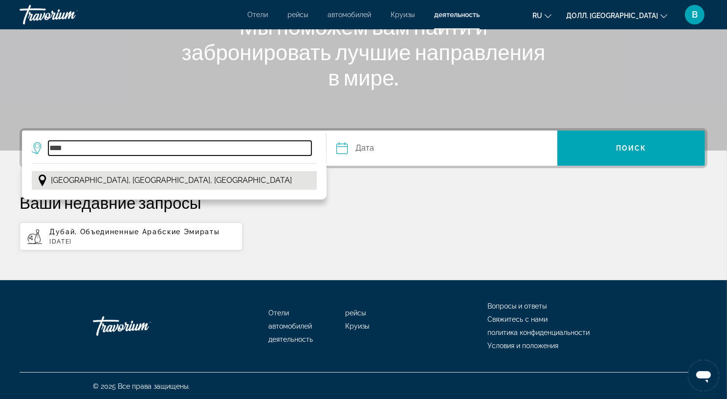
type input "**********"
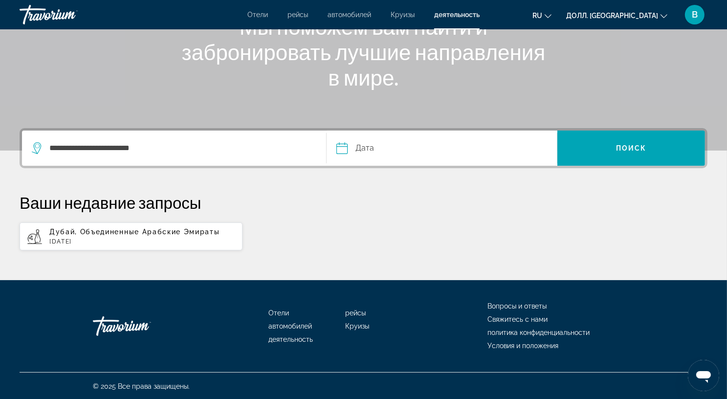
click at [339, 146] on input "Дата" at bounding box center [391, 150] width 114 height 38
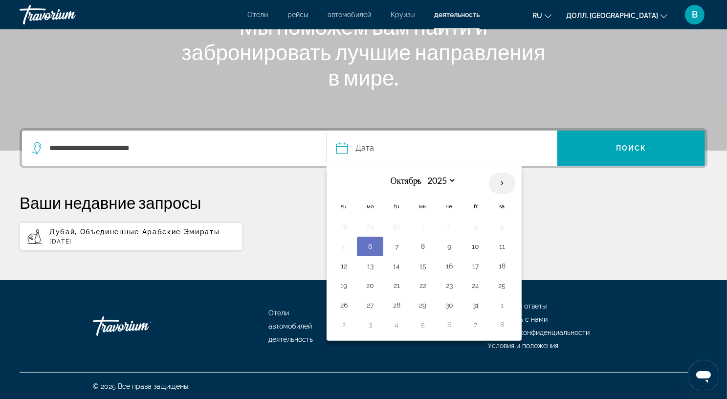
click at [503, 184] on th "В следующем месяце" at bounding box center [502, 184] width 26 height 22
click at [503, 186] on th "В следующем месяце" at bounding box center [502, 184] width 26 height 22
click at [499, 184] on th "В следующем месяце" at bounding box center [502, 184] width 26 height 22
select select "*"
select select "****"
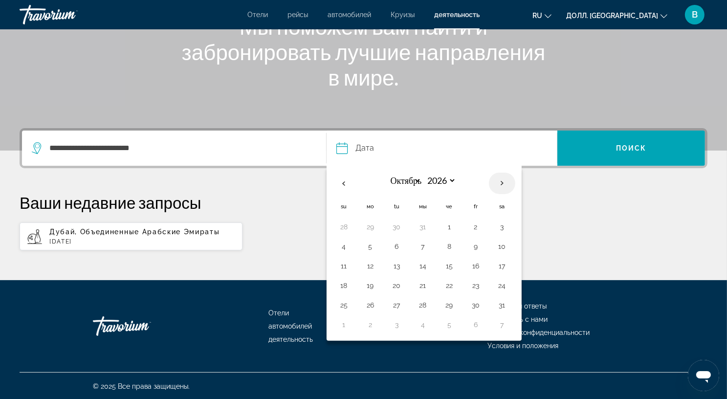
click at [500, 184] on th "В следующем месяце" at bounding box center [502, 184] width 26 height 22
click at [503, 182] on th "В следующем месяце" at bounding box center [502, 184] width 26 height 22
click at [503, 180] on th "В следующем месяце" at bounding box center [502, 184] width 26 height 22
click at [345, 182] on th "Предыдущий месяц" at bounding box center [344, 184] width 26 height 22
click at [344, 182] on th "Предыдущий месяц" at bounding box center [344, 184] width 26 height 22
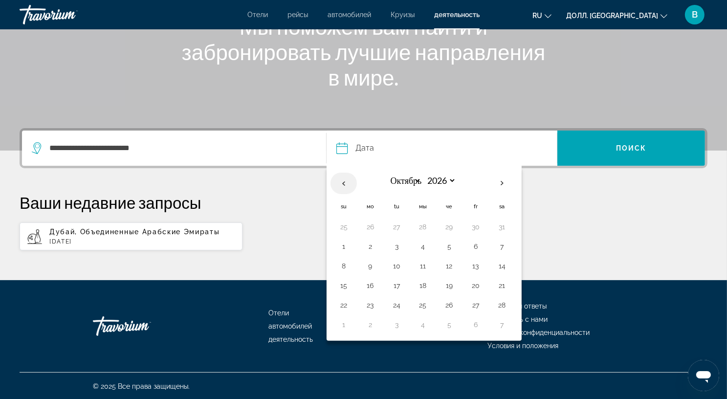
click at [344, 182] on th "Предыдущий месяц" at bounding box center [344, 184] width 26 height 22
select select "**"
select select "****"
click at [507, 183] on th "В следующем месяце" at bounding box center [502, 184] width 26 height 22
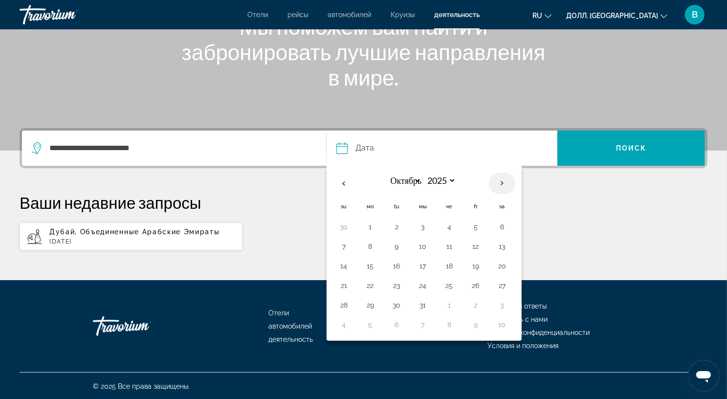
select select "*"
click at [452, 180] on select "**** **** **** **** **** ****" at bounding box center [441, 180] width 32 height 17
select select "****"
click at [425, 172] on select "**** **** **** **** **** ****" at bounding box center [441, 180] width 32 height 17
select select "*"
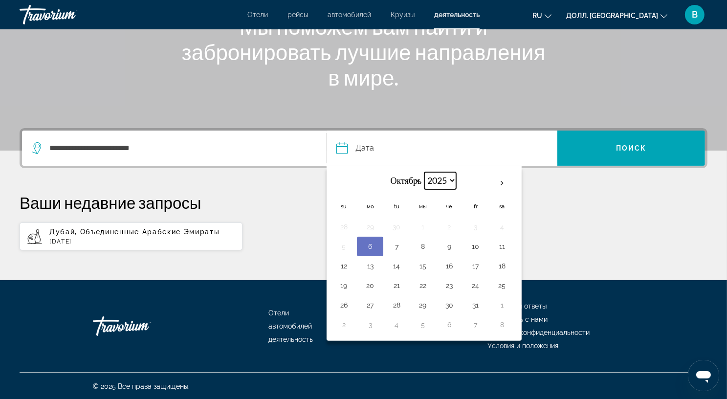
click at [452, 180] on select "**** **** **** **** **** ****" at bounding box center [441, 180] width 32 height 17
select select "****"
click at [425, 172] on select "**** **** **** **** **** ****" at bounding box center [441, 180] width 32 height 17
click at [349, 182] on th "Предыдущий месяц" at bounding box center [344, 184] width 26 height 22
click at [349, 183] on th "Предыдущий месяц" at bounding box center [344, 184] width 26 height 22
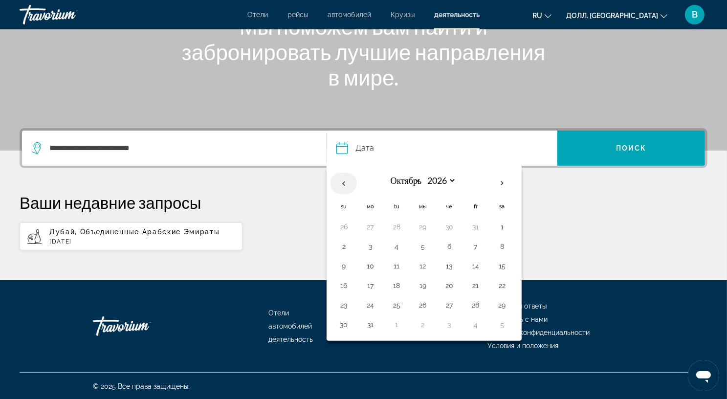
click at [349, 183] on th "Предыдущий месяц" at bounding box center [344, 184] width 26 height 22
click at [350, 183] on th "Предыдущий месяц" at bounding box center [344, 184] width 26 height 22
click at [348, 182] on th "Предыдущий месяц" at bounding box center [344, 184] width 26 height 22
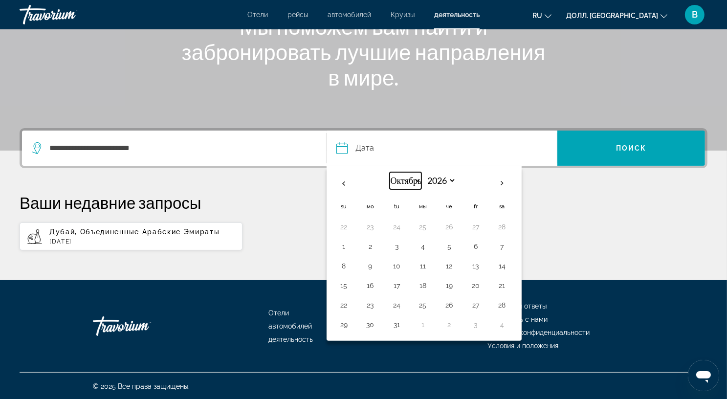
click at [417, 182] on select "*** *** *** *** *** *** *** *** *** *** *** ***" at bounding box center [406, 180] width 32 height 17
select select "*"
click at [390, 172] on select "*** *** *** *** *** *** *** *** *** *** *** ***" at bounding box center [406, 180] width 32 height 17
click at [415, 184] on select "*** *** *** *** *** *** *** *** *** *** *** ***" at bounding box center [406, 180] width 32 height 17
click at [390, 172] on select "*** *** *** *** *** *** *** *** *** *** *** ***" at bounding box center [406, 180] width 32 height 17
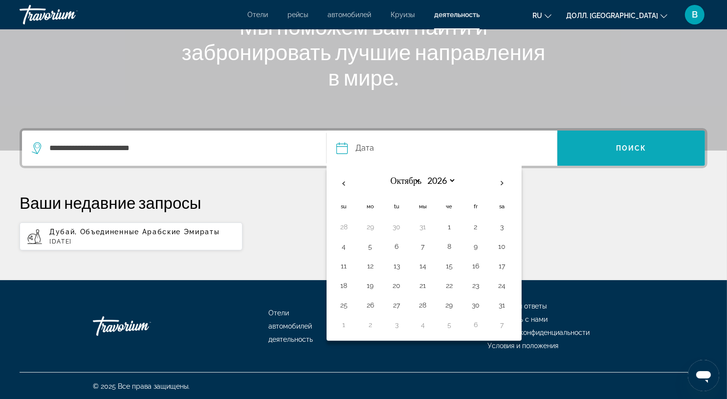
click at [643, 147] on ya-tr-span "Поиск" at bounding box center [631, 148] width 31 height 8
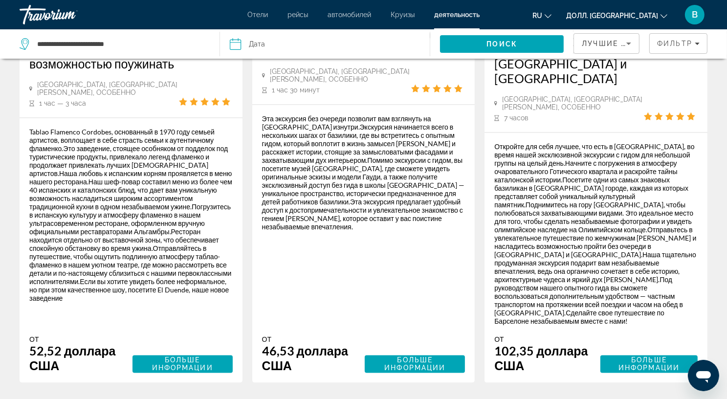
scroll to position [1810, 0]
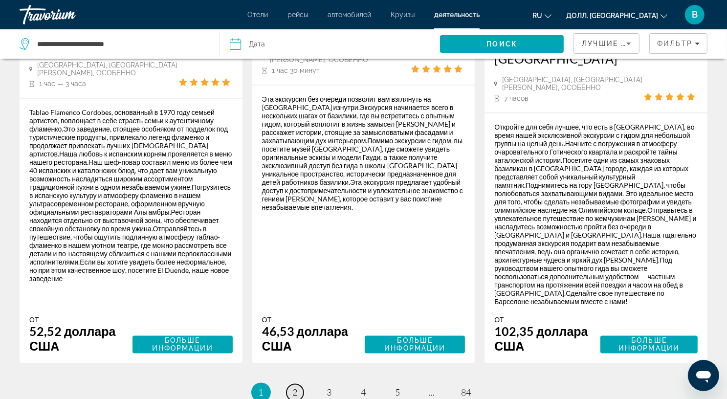
click at [294, 387] on ya-tr-span "2" at bounding box center [295, 392] width 5 height 11
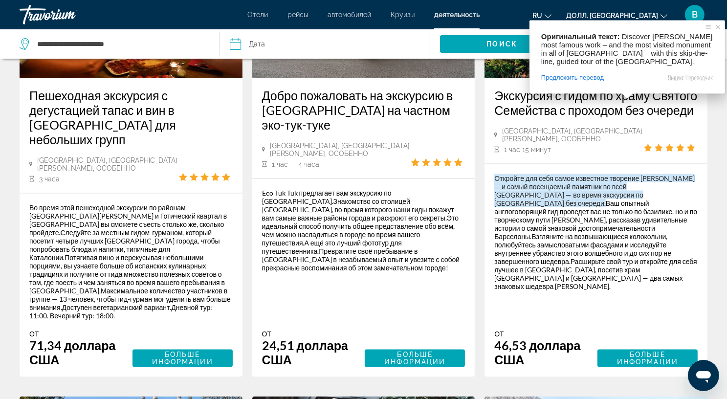
scroll to position [1468, 0]
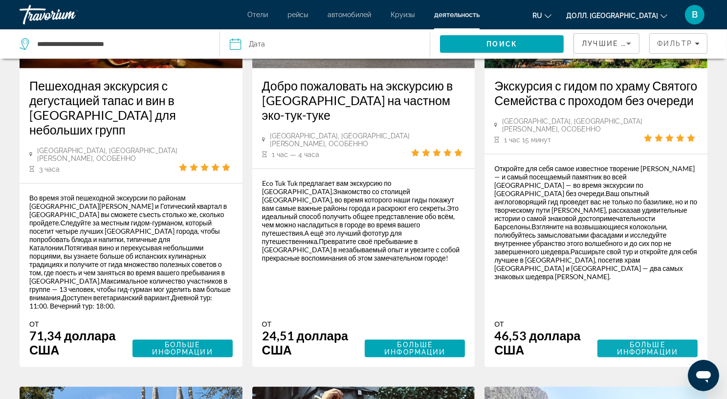
click at [649, 341] on span "Больше информации" at bounding box center [647, 349] width 61 height 16
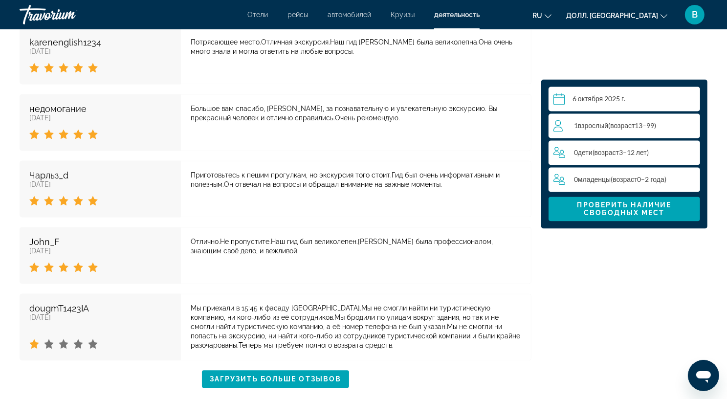
scroll to position [1761, 0]
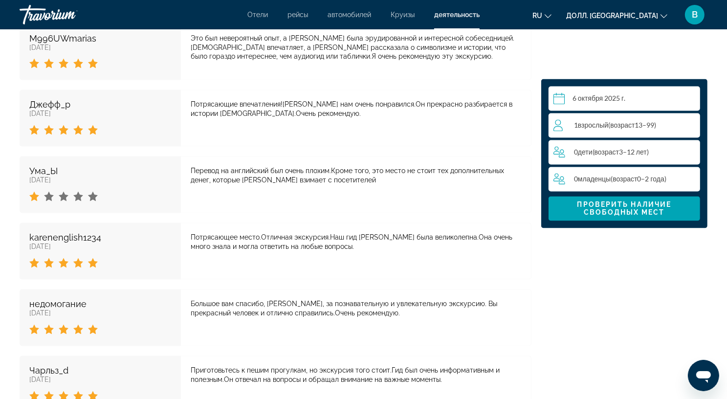
click at [633, 207] on ya-tr-span "Проверить наличие свободных мест" at bounding box center [625, 209] width 94 height 16
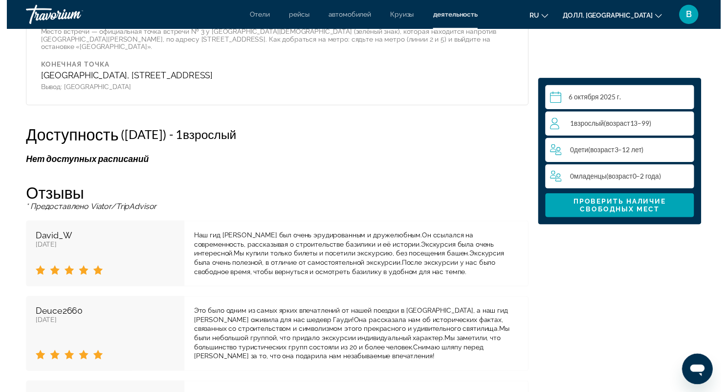
scroll to position [1240, 0]
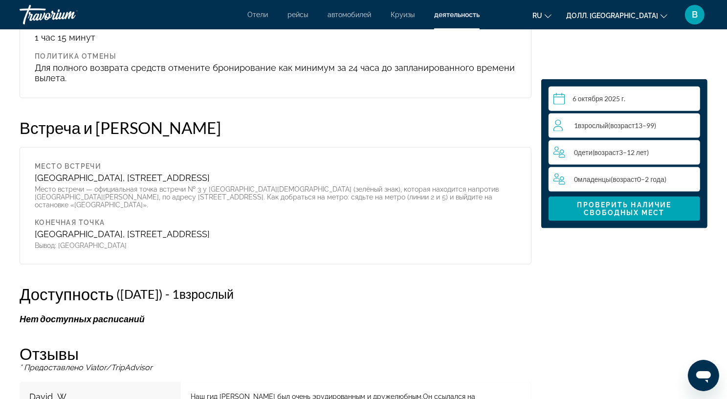
click at [561, 99] on input "Основное содержание" at bounding box center [627, 100] width 156 height 27
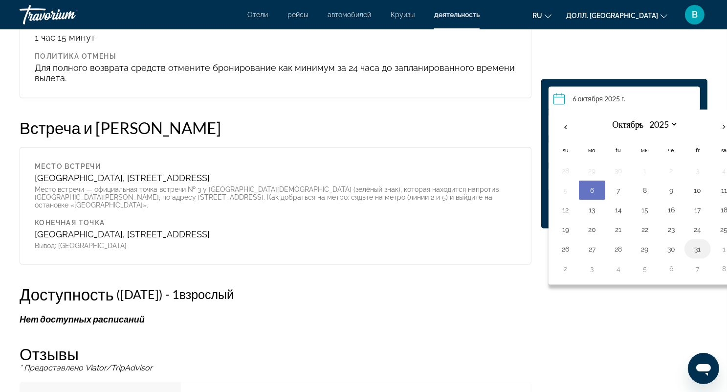
click at [697, 249] on button "31" at bounding box center [698, 249] width 16 height 14
type input "**********"
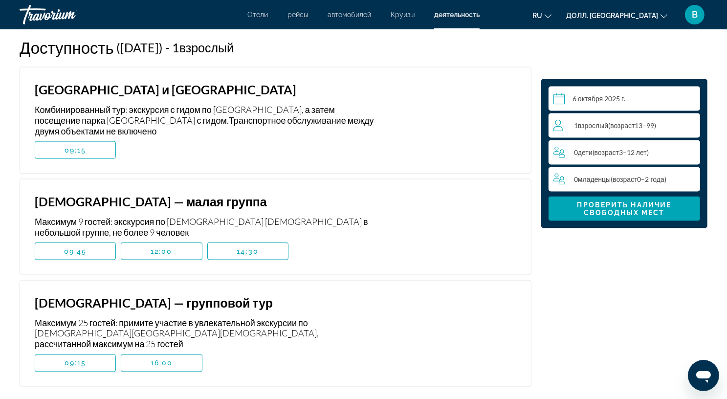
scroll to position [1484, 0]
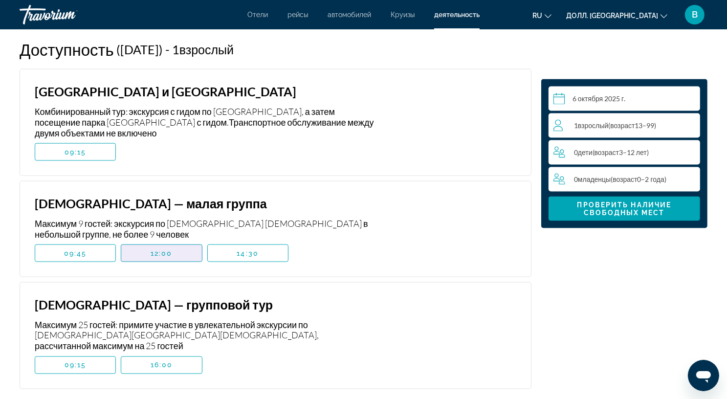
click at [179, 242] on span "Основное содержание" at bounding box center [161, 253] width 80 height 23
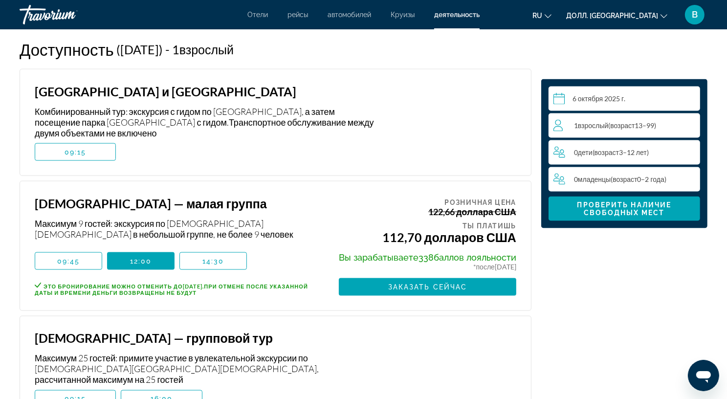
click at [497, 331] on div "Основное содержание" at bounding box center [455, 369] width 122 height 77
click at [472, 275] on span "Основное содержание" at bounding box center [428, 286] width 178 height 23
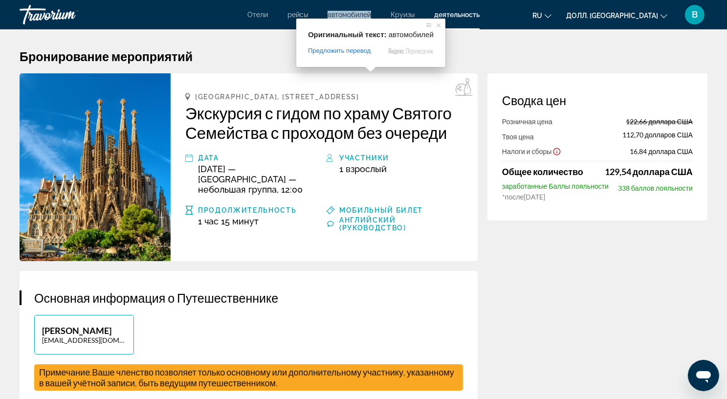
click at [347, 14] on ya-tr-span "автомобилей" at bounding box center [350, 15] width 44 height 8
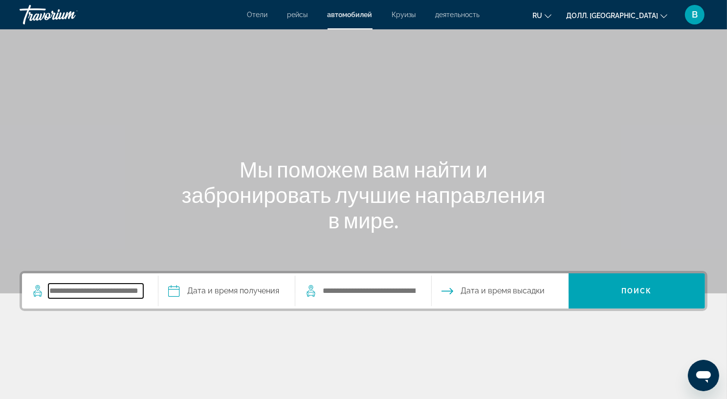
click at [65, 292] on input "Поиск места самовывоза" at bounding box center [95, 291] width 95 height 15
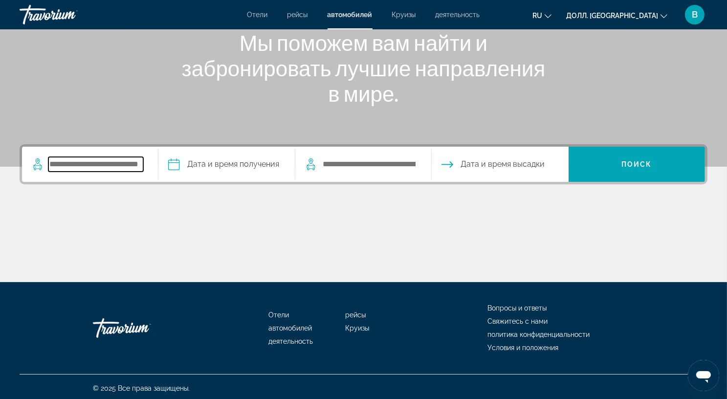
scroll to position [129, 0]
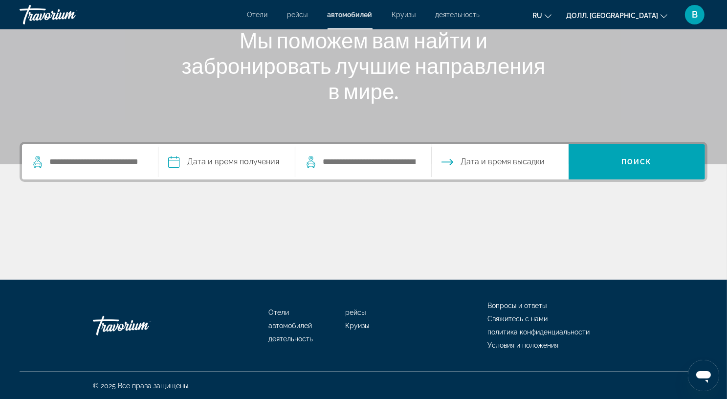
click at [35, 161] on icon "Виджет поиска" at bounding box center [37, 164] width 8 height 6
click at [41, 161] on icon "Виджет поиска" at bounding box center [38, 162] width 12 height 12
click at [233, 159] on input "Дата получения" at bounding box center [226, 163] width 140 height 38
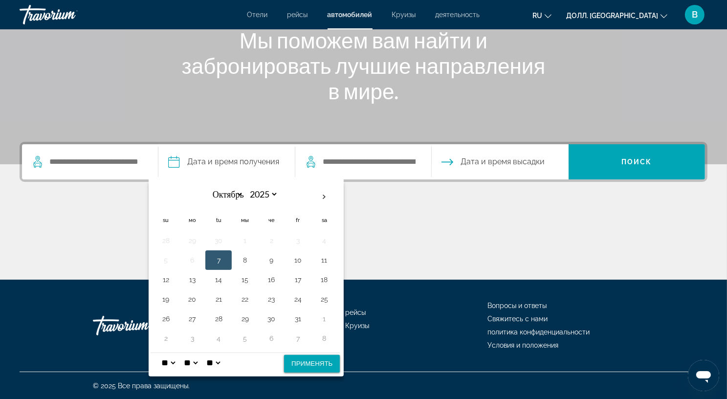
click at [446, 244] on div "Основное содержание" at bounding box center [364, 242] width 688 height 73
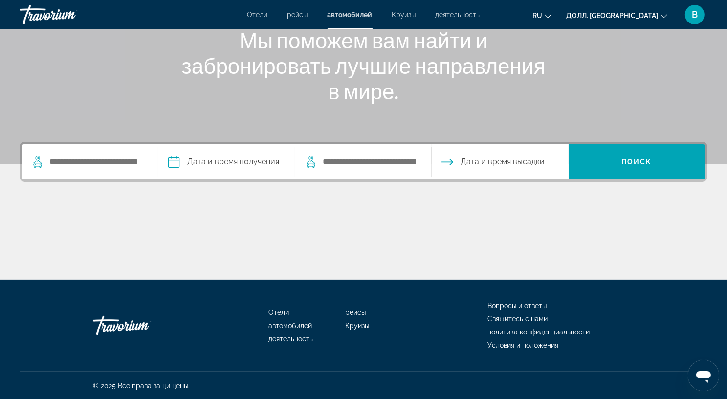
click at [41, 162] on icon "Виджет поиска" at bounding box center [37, 164] width 8 height 6
click at [66, 160] on input "Поиск места самовывоза" at bounding box center [95, 162] width 95 height 15
click at [94, 160] on input "Поиск места самовывоза" at bounding box center [95, 162] width 95 height 15
click at [42, 162] on icon "Виджет поиска" at bounding box center [38, 162] width 12 height 12
click at [72, 162] on input "Поиск места самовывоза" at bounding box center [95, 162] width 95 height 15
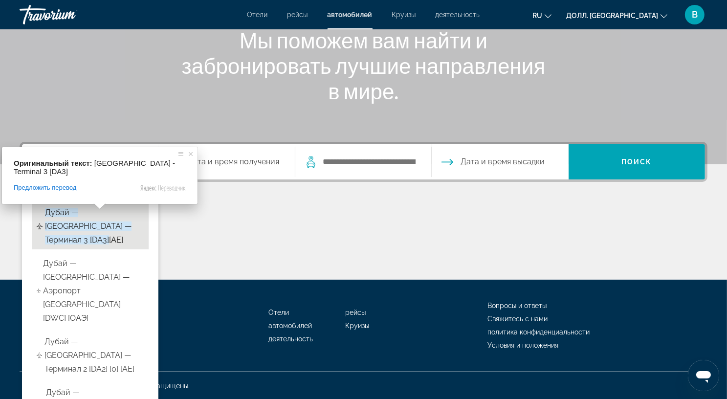
click at [61, 212] on ya-tr-span "Дубай — [GEOGRAPHIC_DATA] — терминал 3 [DA3]" at bounding box center [88, 226] width 87 height 37
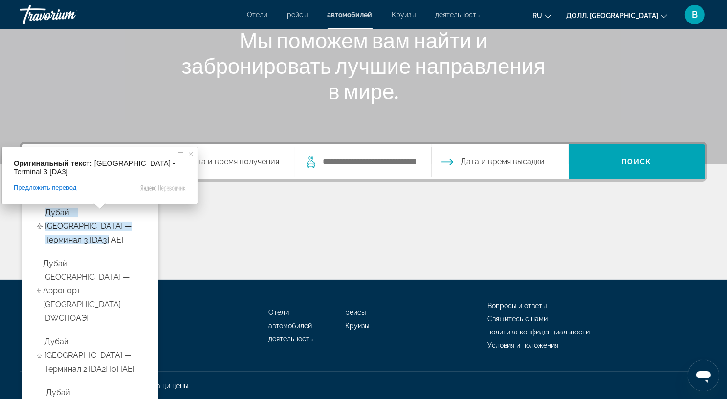
type input "**********"
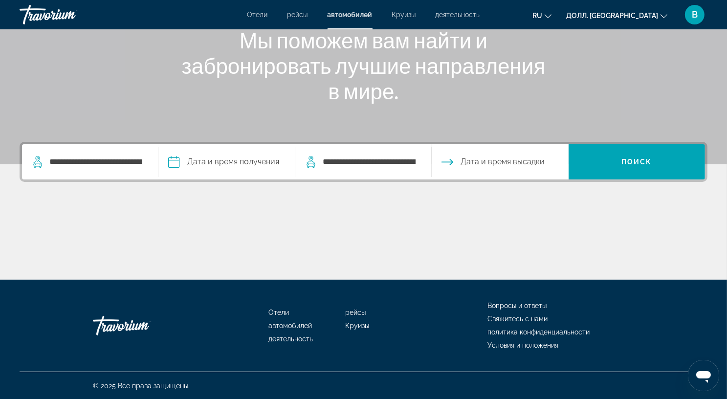
click at [177, 163] on input "Дата получения" at bounding box center [226, 163] width 140 height 38
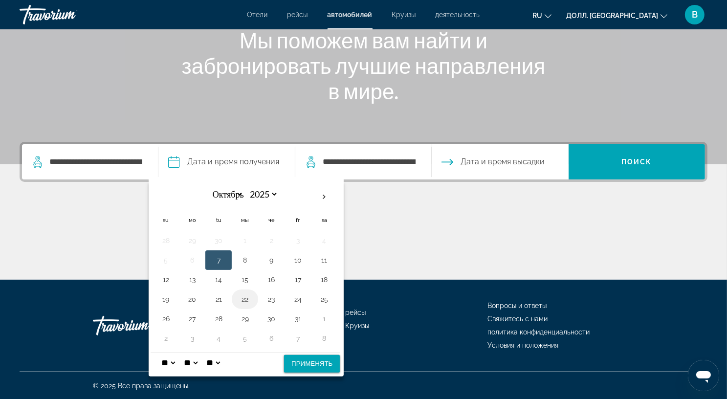
click at [243, 298] on button "22" at bounding box center [245, 300] width 16 height 14
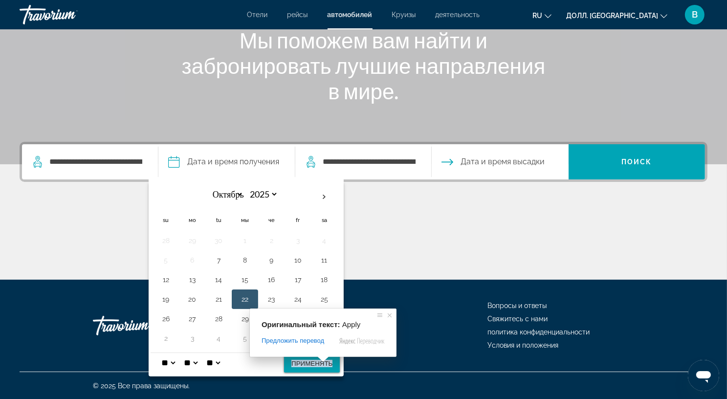
click at [312, 357] on div "Оригинальный текст: Apply Предложить перевод Отправить Спасибо, перевод отправл…" at bounding box center [323, 333] width 147 height 48
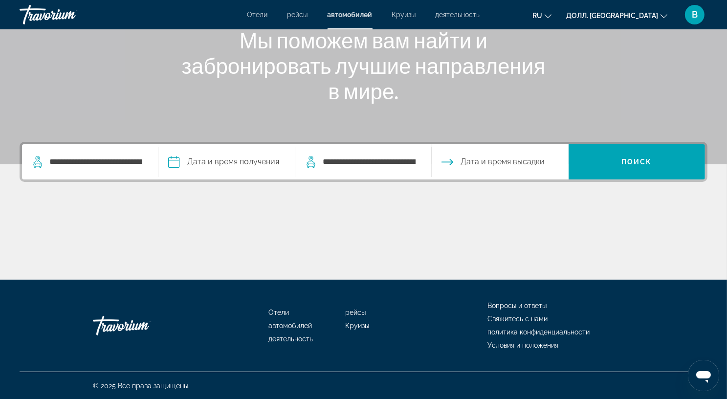
click at [217, 158] on input "Дата получения" at bounding box center [226, 163] width 140 height 38
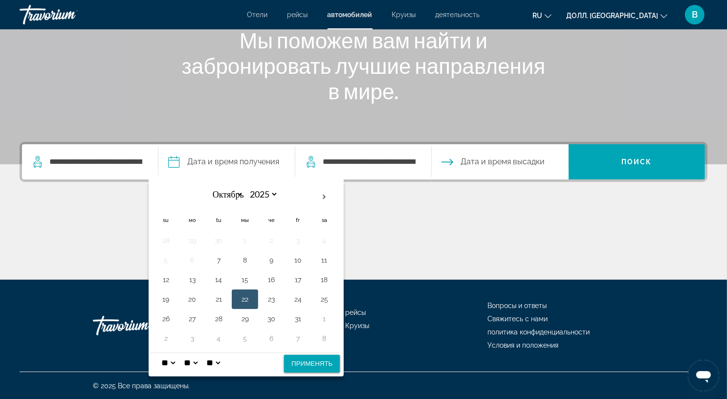
click at [247, 293] on button "22" at bounding box center [245, 300] width 16 height 14
click at [176, 360] on select "* * * * * * * * * ** ** **" at bounding box center [168, 363] width 18 height 20
select select "*"
click at [159, 353] on select "* * * * * * * * * ** ** **" at bounding box center [168, 363] width 18 height 20
click at [270, 295] on button "23" at bounding box center [272, 300] width 16 height 14
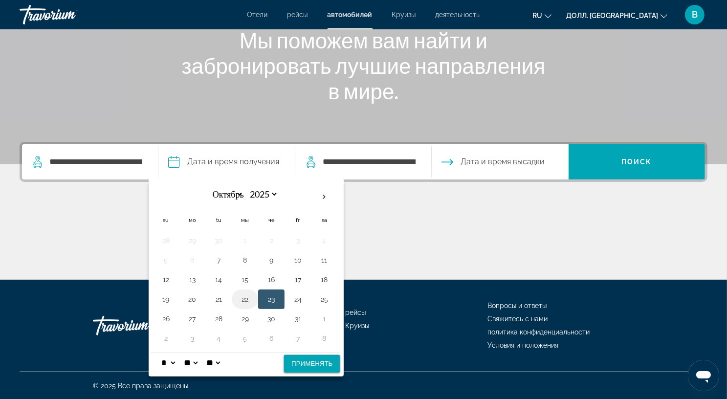
click at [249, 296] on button "22" at bounding box center [245, 300] width 16 height 14
click at [296, 365] on ya-tr-span "Применять" at bounding box center [312, 363] width 41 height 7
type input "**********"
select select "*"
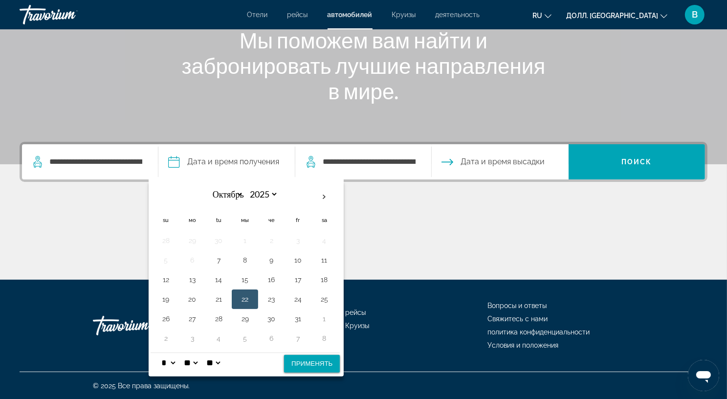
select select "**"
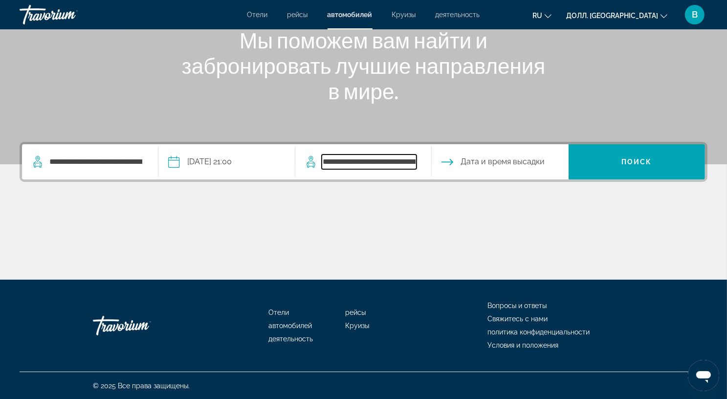
click at [377, 157] on input "**********" at bounding box center [369, 162] width 95 height 15
click at [493, 206] on div "Основное содержание" at bounding box center [364, 242] width 688 height 73
click at [453, 161] on input "Дата высадки" at bounding box center [500, 163] width 140 height 38
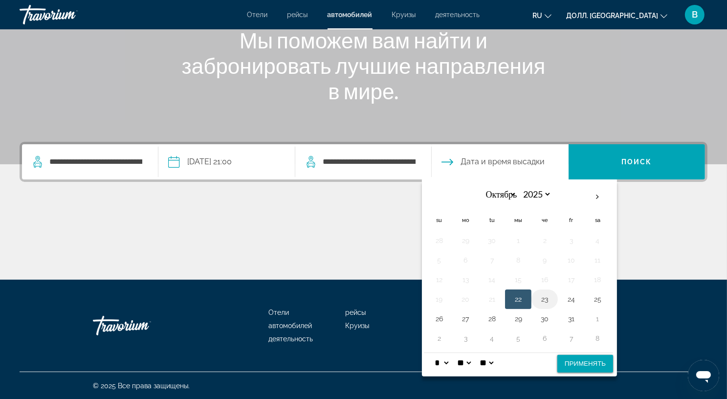
click at [544, 299] on button "23" at bounding box center [545, 300] width 16 height 14
click at [546, 316] on button "30" at bounding box center [545, 319] width 16 height 14
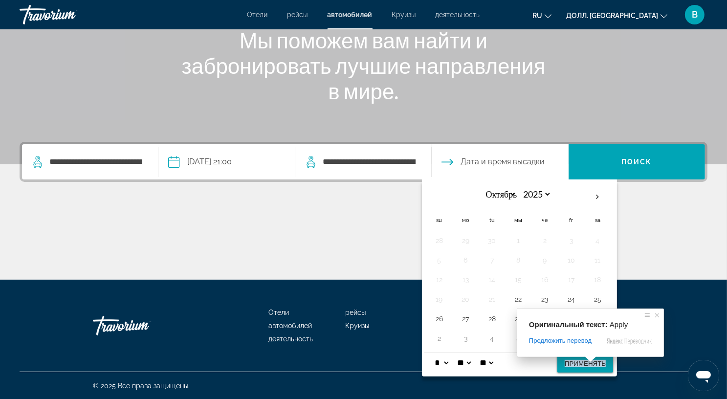
click at [589, 270] on body "**********" at bounding box center [363, 70] width 727 height 399
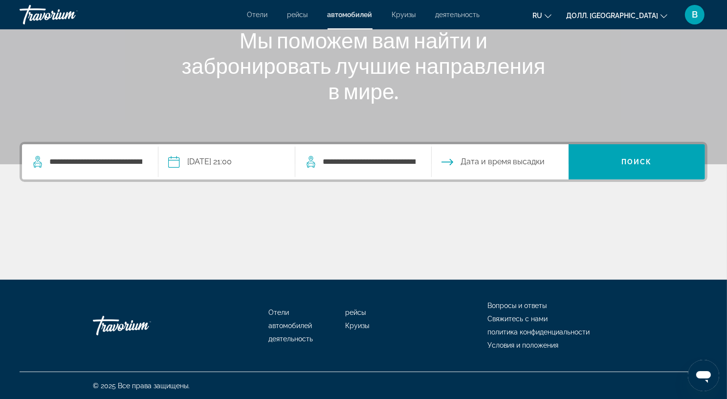
click at [466, 154] on input "Дата высадки" at bounding box center [500, 163] width 140 height 38
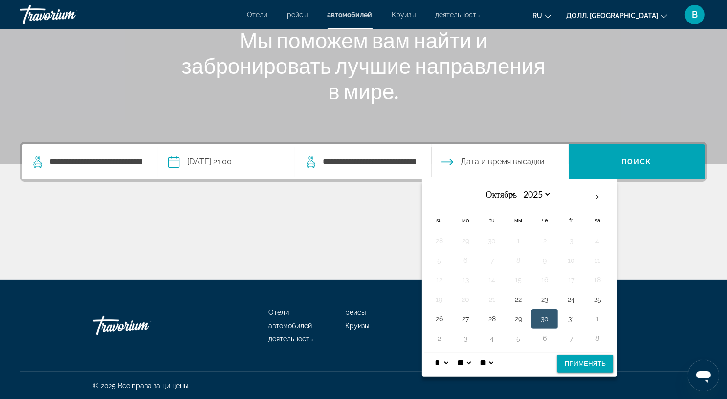
click at [448, 362] on select "* * * * * * * * * ** ** **" at bounding box center [442, 363] width 18 height 20
select select "**"
click at [433, 353] on select "* * * * * * * * * ** ** **" at bounding box center [442, 363] width 18 height 20
click at [587, 364] on ya-tr-span "Применять" at bounding box center [585, 363] width 41 height 7
type input "**********"
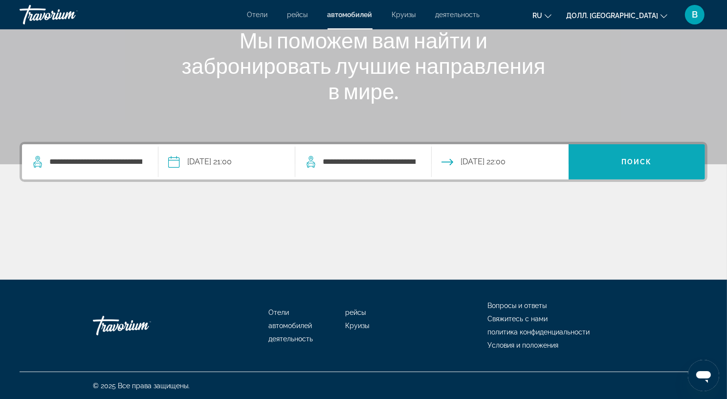
click at [635, 159] on ya-tr-span "Поиск" at bounding box center [637, 162] width 31 height 8
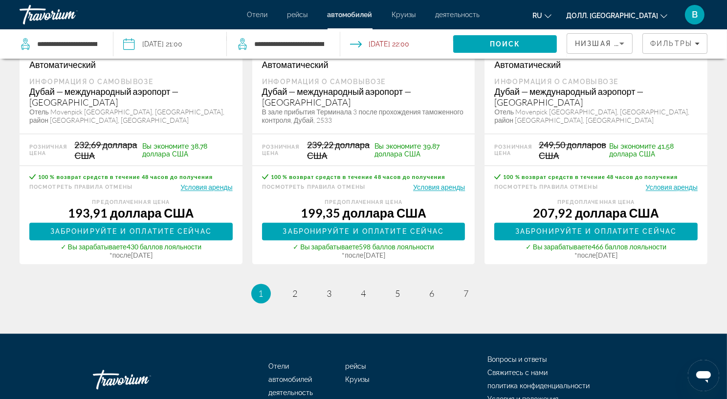
scroll to position [1659, 0]
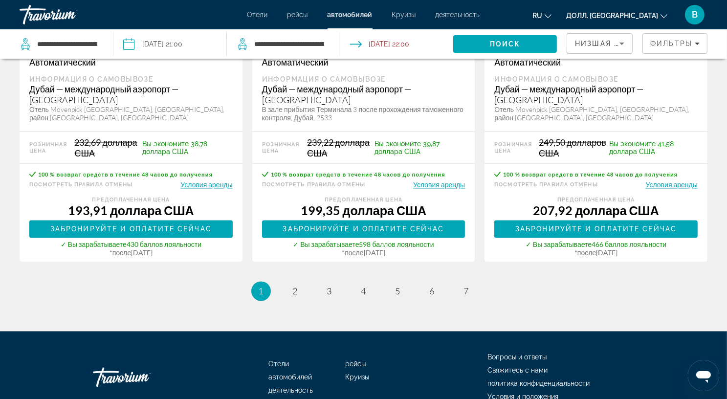
click at [620, 42] on icon "Сортировать по" at bounding box center [622, 44] width 12 height 12
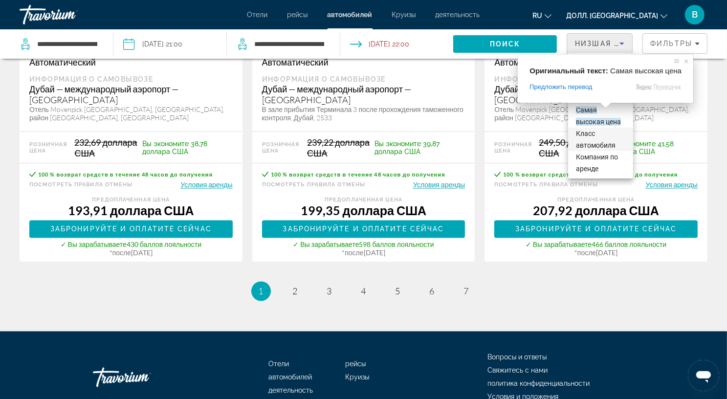
click at [584, 134] on ya-tr-span "Класс автомобиля" at bounding box center [596, 140] width 40 height 20
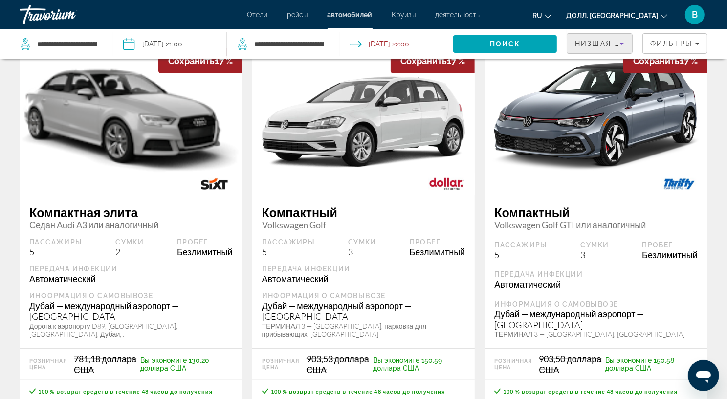
scroll to position [636, 0]
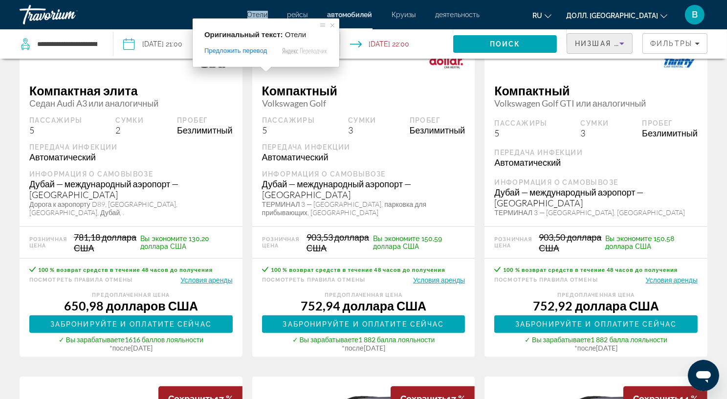
click at [262, 13] on ya-tr-span "Отели" at bounding box center [258, 15] width 21 height 8
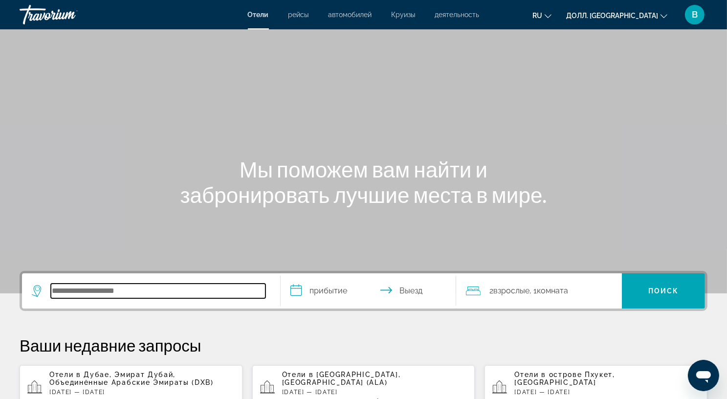
click at [79, 292] on input "Поиск места назначения в отеле" at bounding box center [158, 291] width 215 height 15
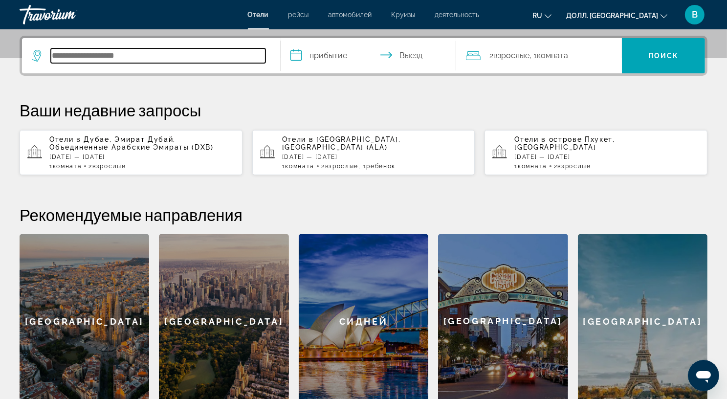
scroll to position [239, 0]
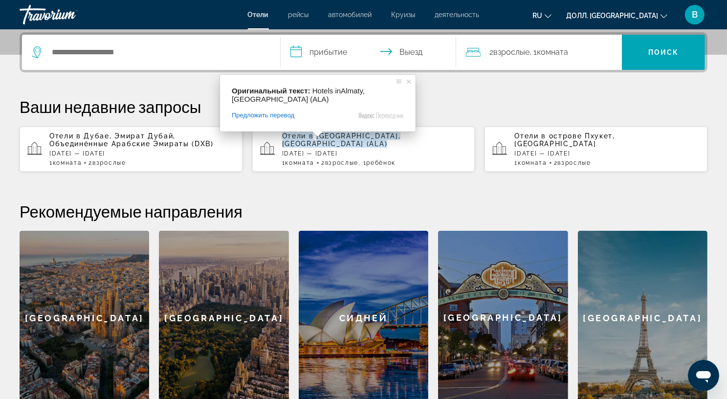
click at [556, 136] on ya-tr-span "острове Пхукет, [GEOGRAPHIC_DATA]" at bounding box center [565, 140] width 101 height 16
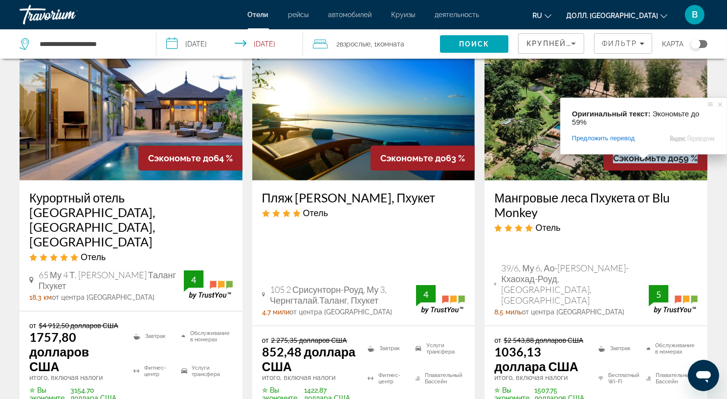
scroll to position [489, 0]
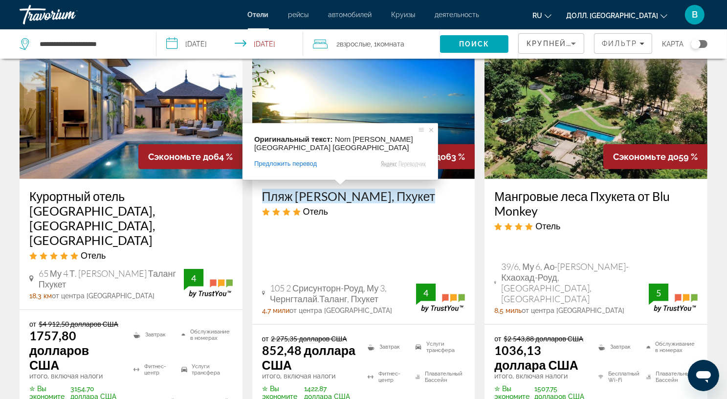
click at [339, 191] on ya-tr-span "Пляж [PERSON_NAME], Пхукет" at bounding box center [349, 196] width 174 height 15
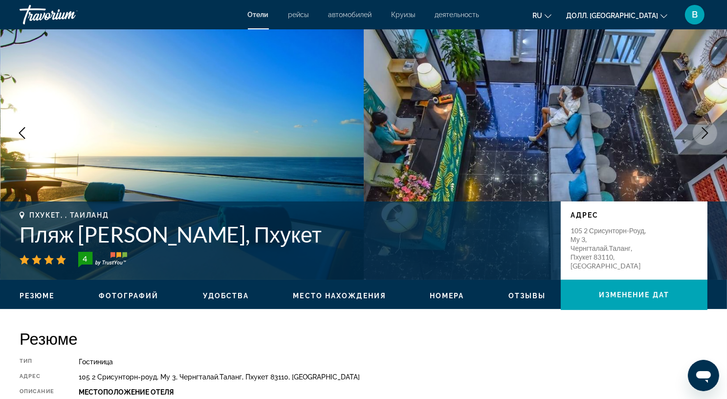
scroll to position [98, 0]
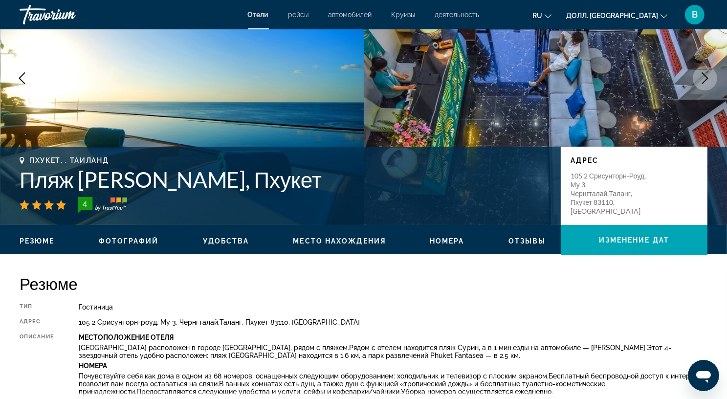
click at [704, 78] on icon "Следующее изображение" at bounding box center [706, 78] width 12 height 12
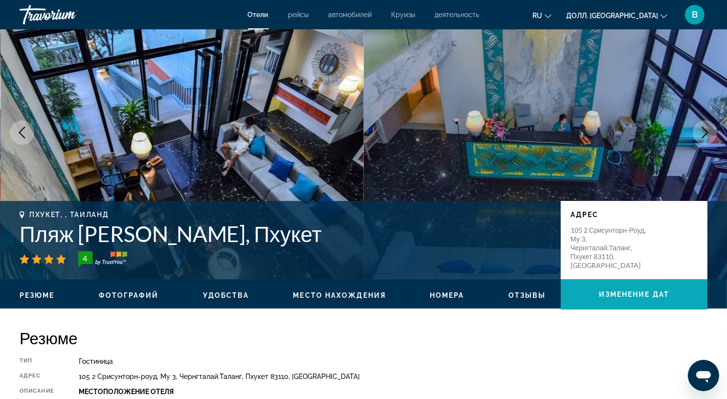
scroll to position [0, 0]
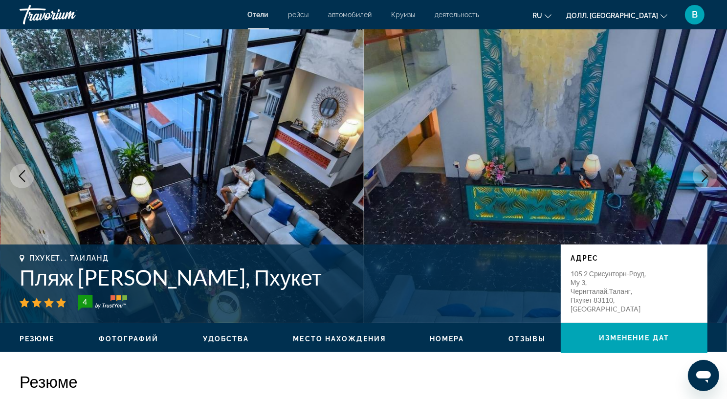
click at [20, 178] on icon "Предыдущее изображение" at bounding box center [22, 176] width 6 height 12
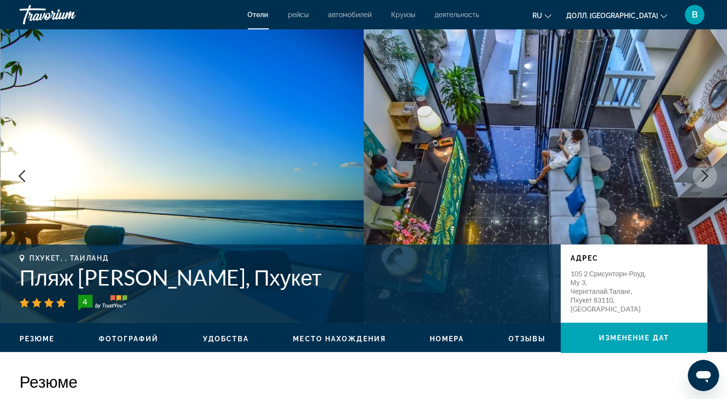
click at [709, 174] on icon "Следующее изображение" at bounding box center [706, 176] width 12 height 12
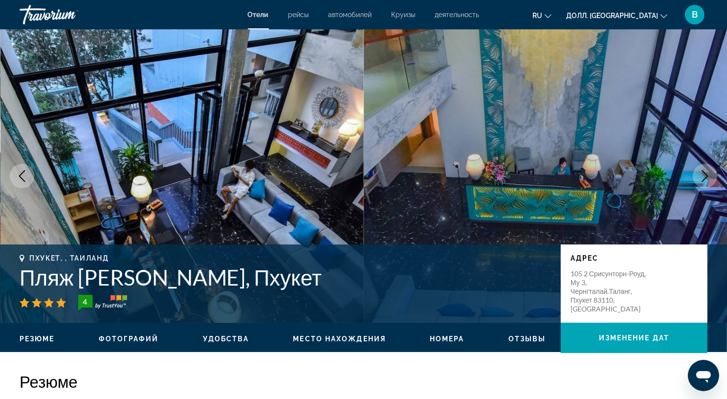
click at [704, 173] on icon "Следующее изображение" at bounding box center [706, 176] width 12 height 12
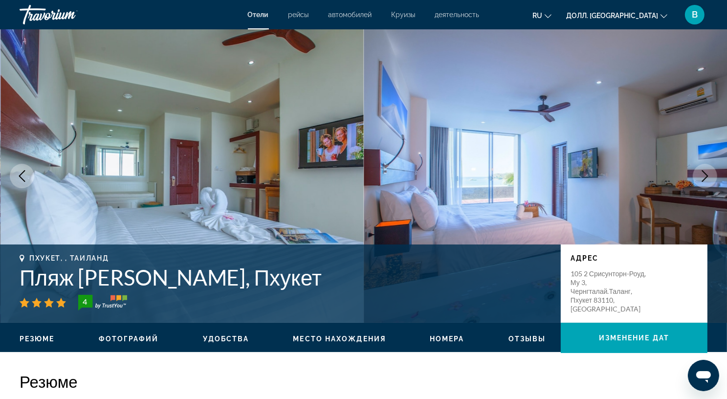
click at [707, 174] on icon "Следующее изображение" at bounding box center [706, 176] width 12 height 12
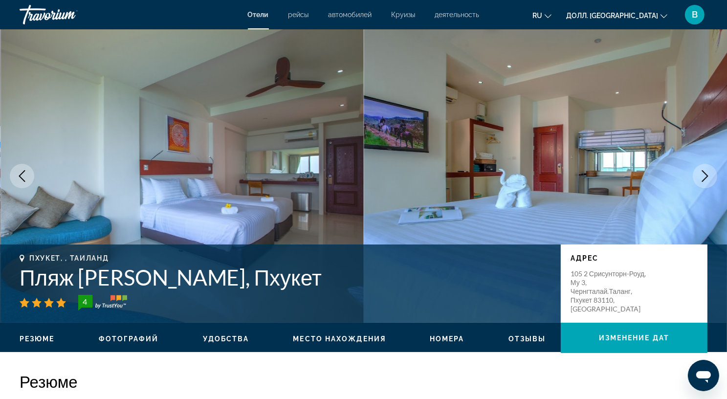
click at [707, 174] on icon "Следующее изображение" at bounding box center [706, 176] width 12 height 12
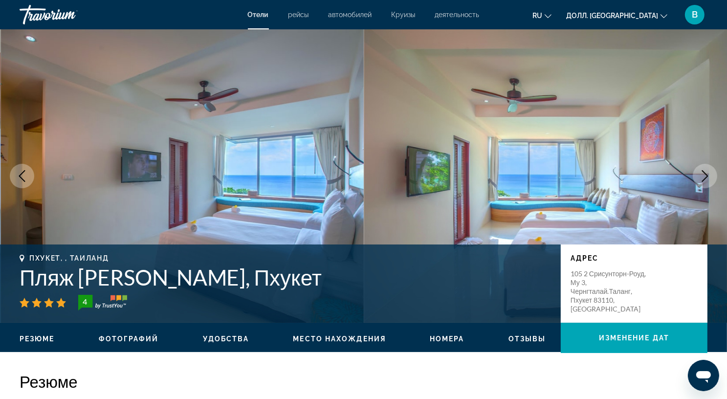
click at [707, 174] on icon "Следующее изображение" at bounding box center [706, 176] width 12 height 12
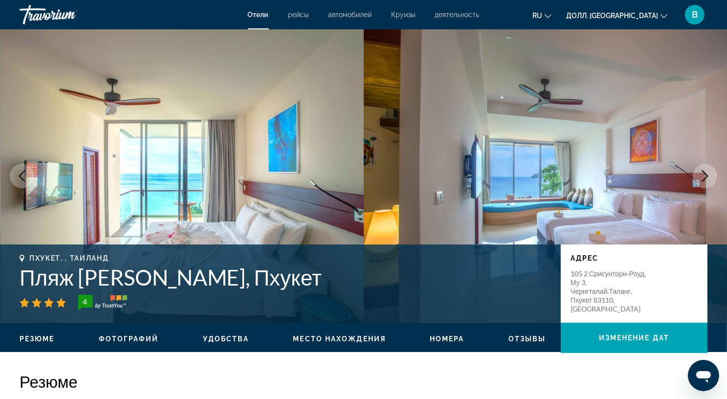
click at [707, 174] on icon "Следующее изображение" at bounding box center [706, 176] width 12 height 12
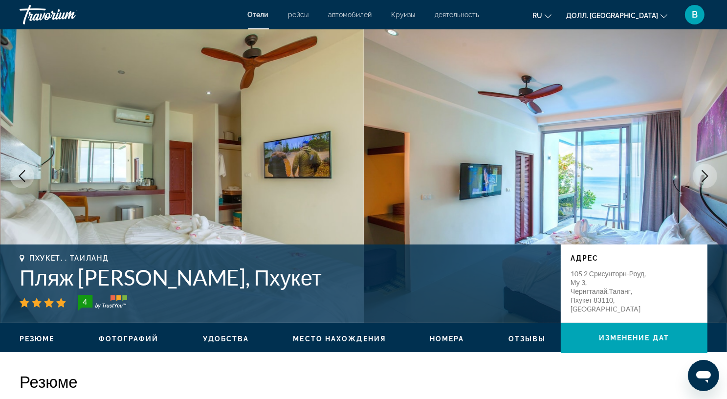
click at [706, 174] on icon "Следующее изображение" at bounding box center [706, 176] width 6 height 12
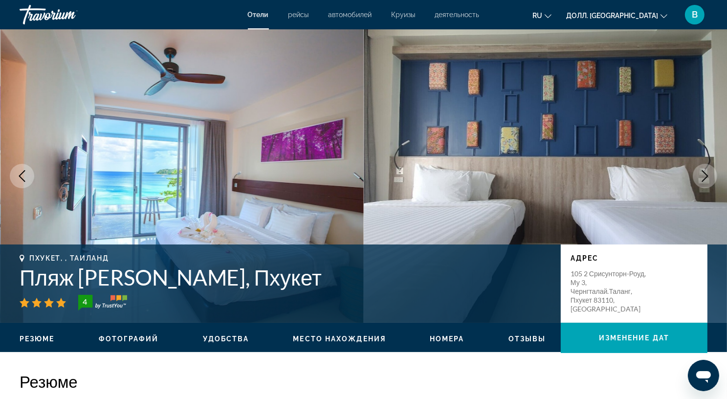
click at [706, 174] on icon "Следующее изображение" at bounding box center [706, 176] width 6 height 12
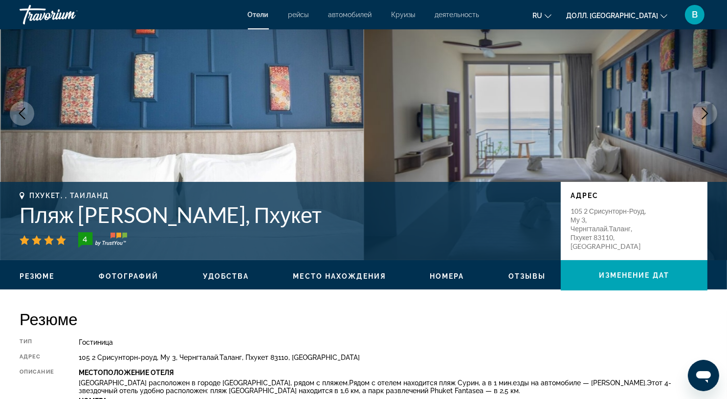
scroll to position [147, 0]
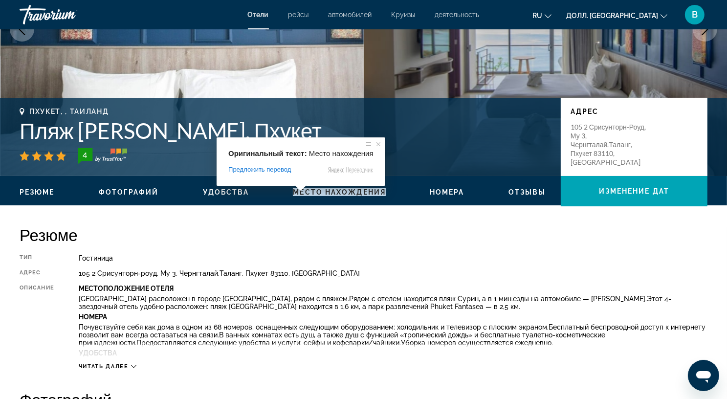
click at [322, 195] on ya-tr-span "Место нахождения" at bounding box center [339, 192] width 93 height 8
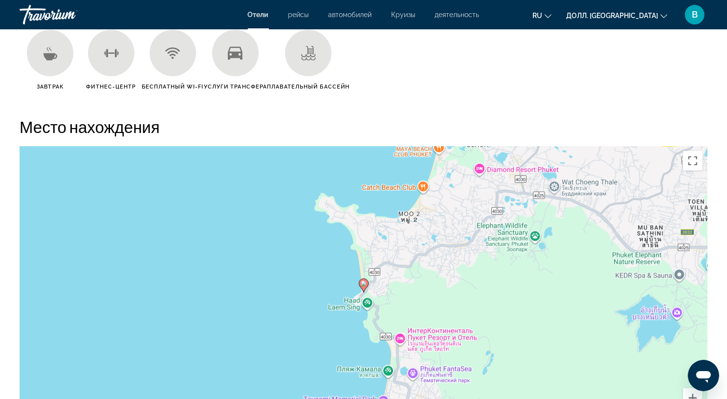
scroll to position [896, 0]
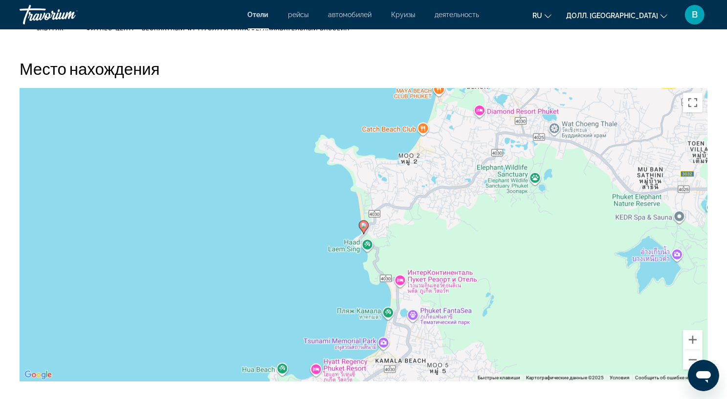
click at [594, 65] on h2 "Место нахождения" at bounding box center [364, 69] width 688 height 20
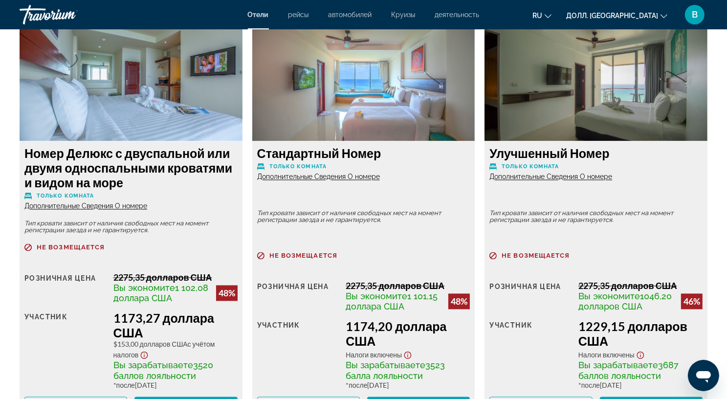
scroll to position [1728, 0]
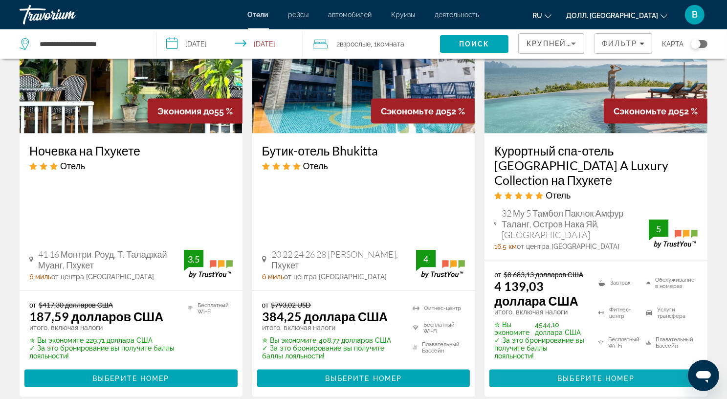
scroll to position [1468, 0]
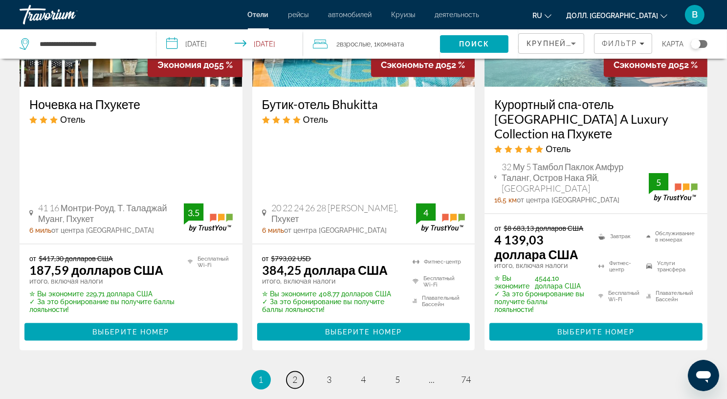
click at [294, 375] on ya-tr-span "2" at bounding box center [295, 380] width 5 height 11
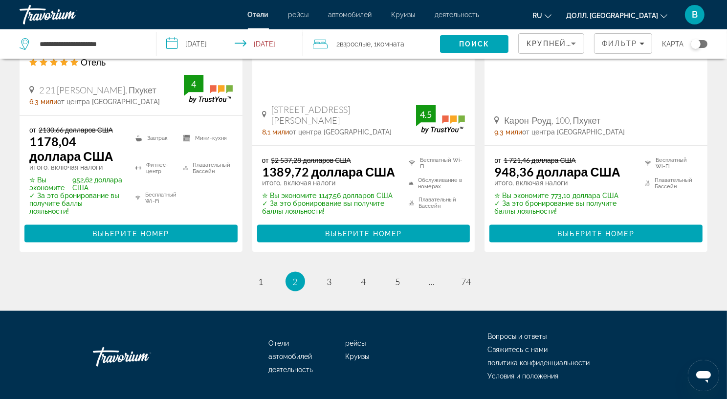
scroll to position [1487, 0]
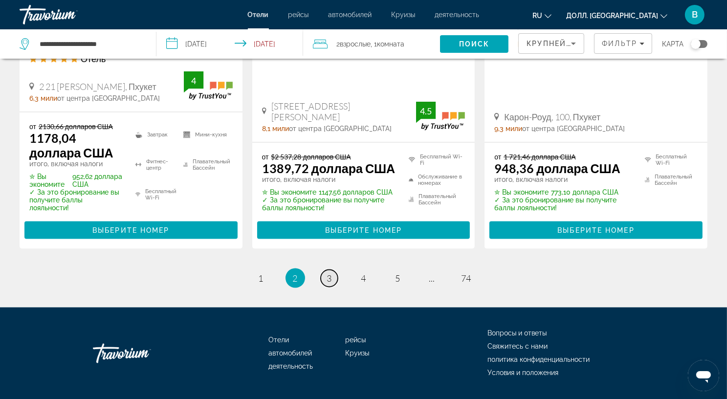
click at [329, 273] on ya-tr-span "3" at bounding box center [329, 278] width 5 height 11
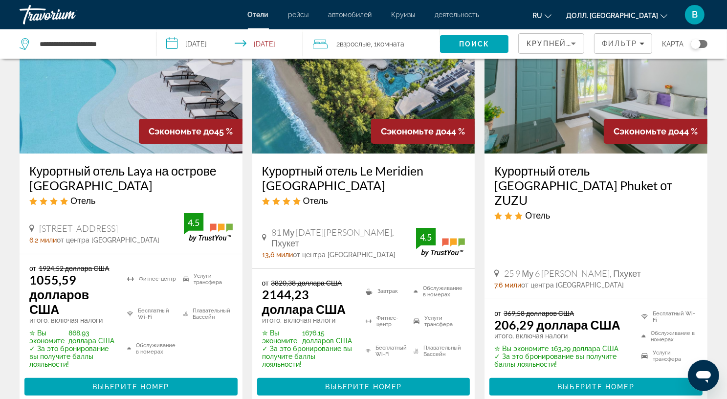
scroll to position [98, 0]
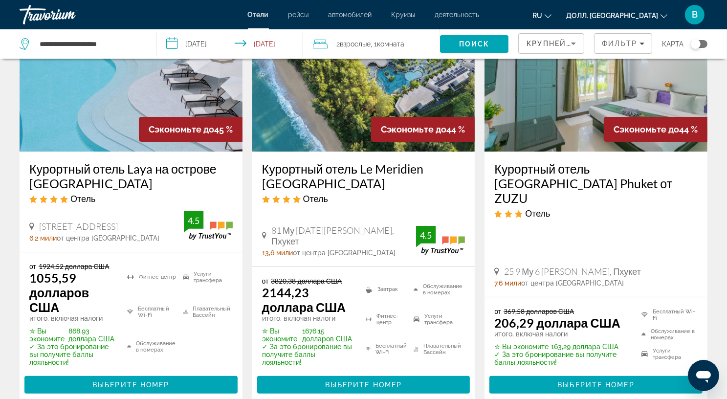
click at [417, 85] on img "Основное содержание" at bounding box center [363, 73] width 223 height 157
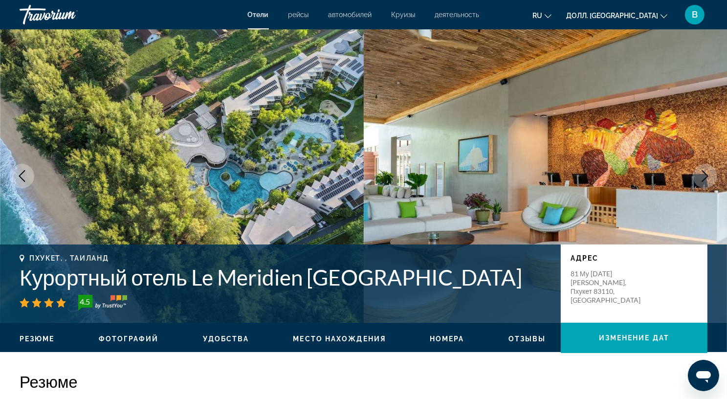
click at [705, 177] on icon "Следующее изображение" at bounding box center [706, 176] width 12 height 12
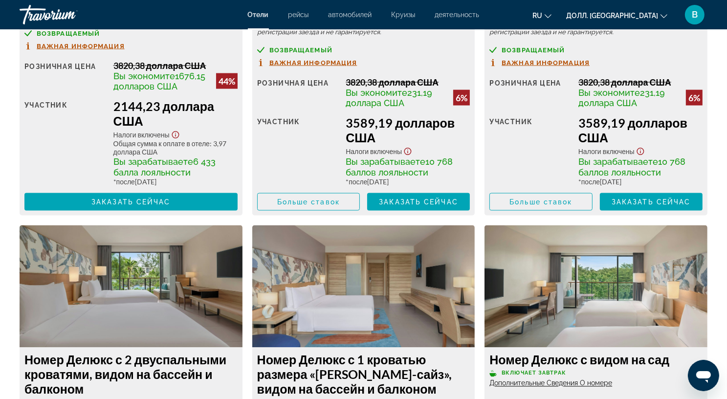
scroll to position [1419, 0]
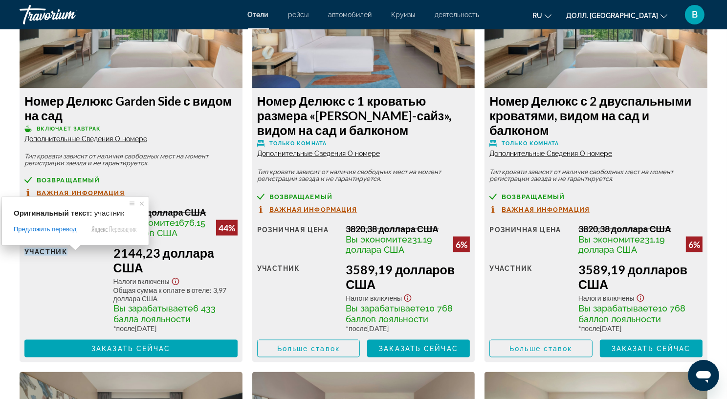
click at [127, 103] on ya-tr-span "Номер Делюкс Garden Side с видом на сад" at bounding box center [127, 107] width 207 height 29
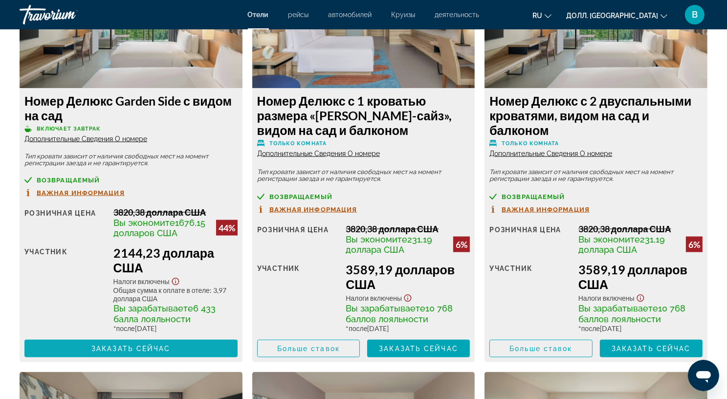
click at [132, 343] on span "Основное содержание" at bounding box center [130, 348] width 213 height 23
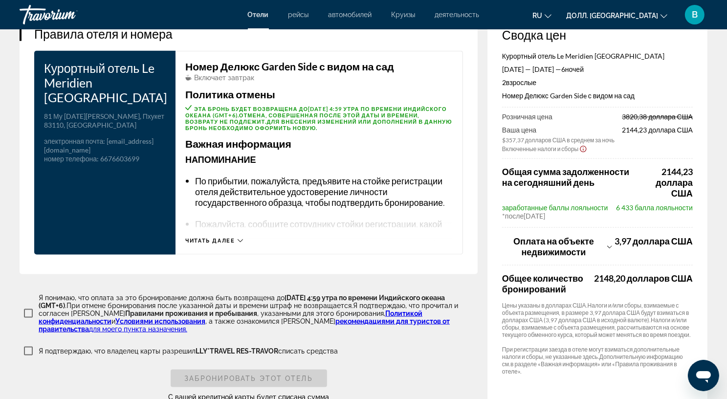
scroll to position [1321, 0]
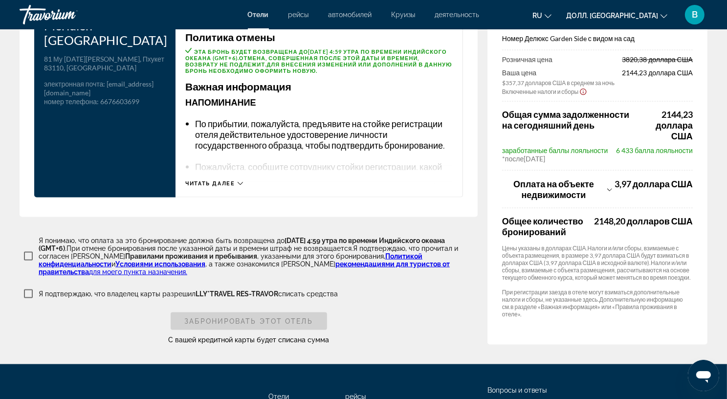
click at [609, 194] on icon "Показать разбивку налогов и сборов" at bounding box center [610, 189] width 5 height 8
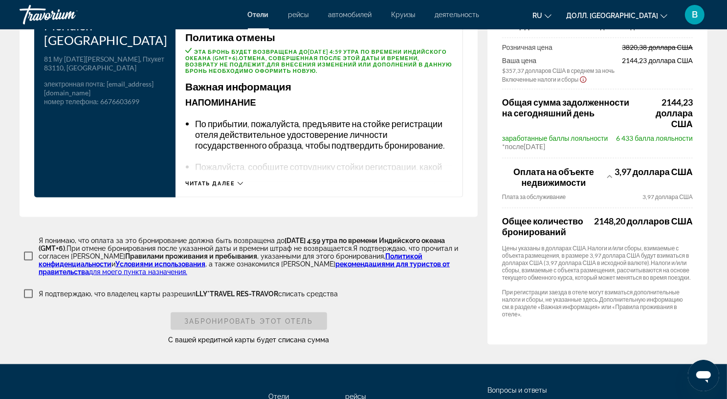
click at [610, 181] on icon "Показать разбивку налогов и сборов" at bounding box center [610, 176] width 5 height 8
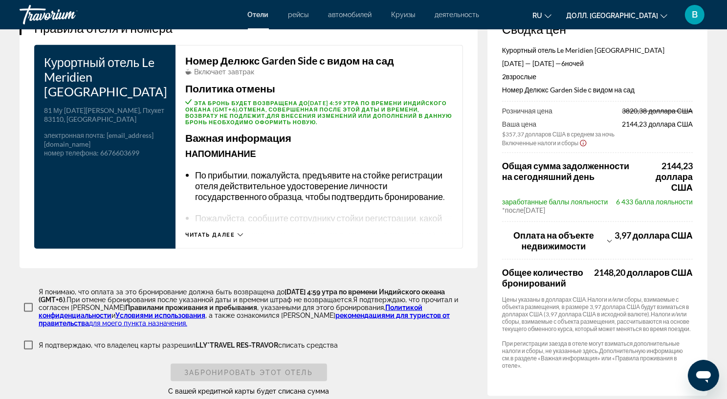
scroll to position [1272, 0]
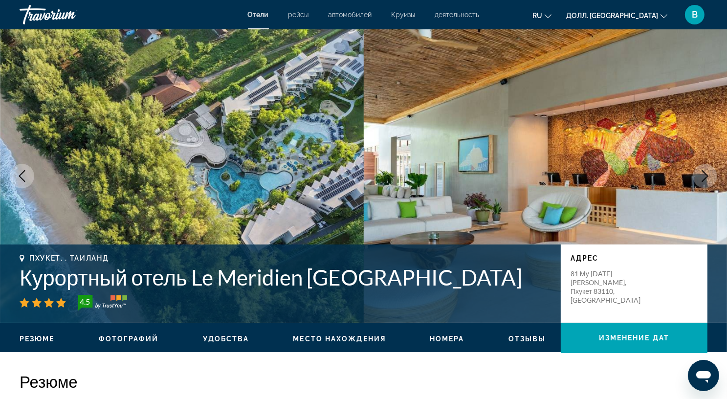
click at [707, 175] on icon "Следующее изображение" at bounding box center [706, 176] width 6 height 12
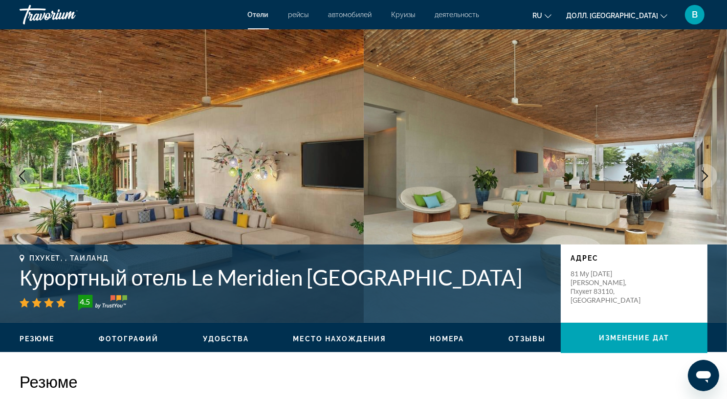
click at [710, 185] on button "Следующее изображение" at bounding box center [705, 176] width 24 height 24
